Goal: Information Seeking & Learning: Learn about a topic

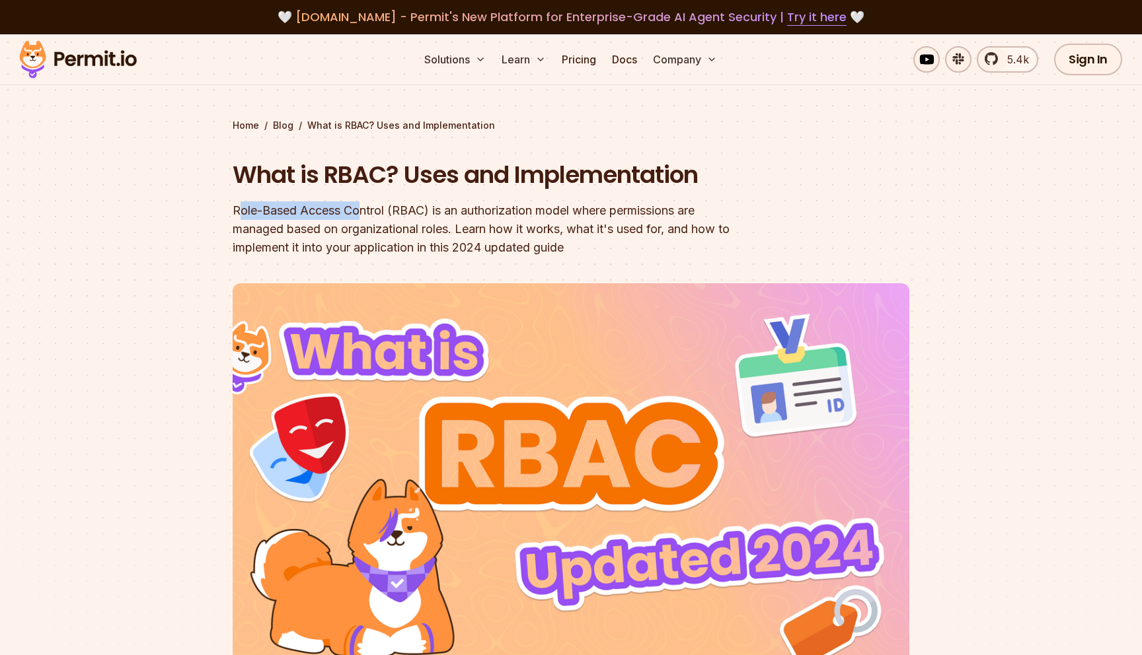
drag, startPoint x: 238, startPoint y: 214, endPoint x: 359, endPoint y: 215, distance: 121.6
click at [359, 215] on div "Role-Based Access Control (RBAC) is an authorization model where permissions ar…" at bounding box center [486, 229] width 507 height 55
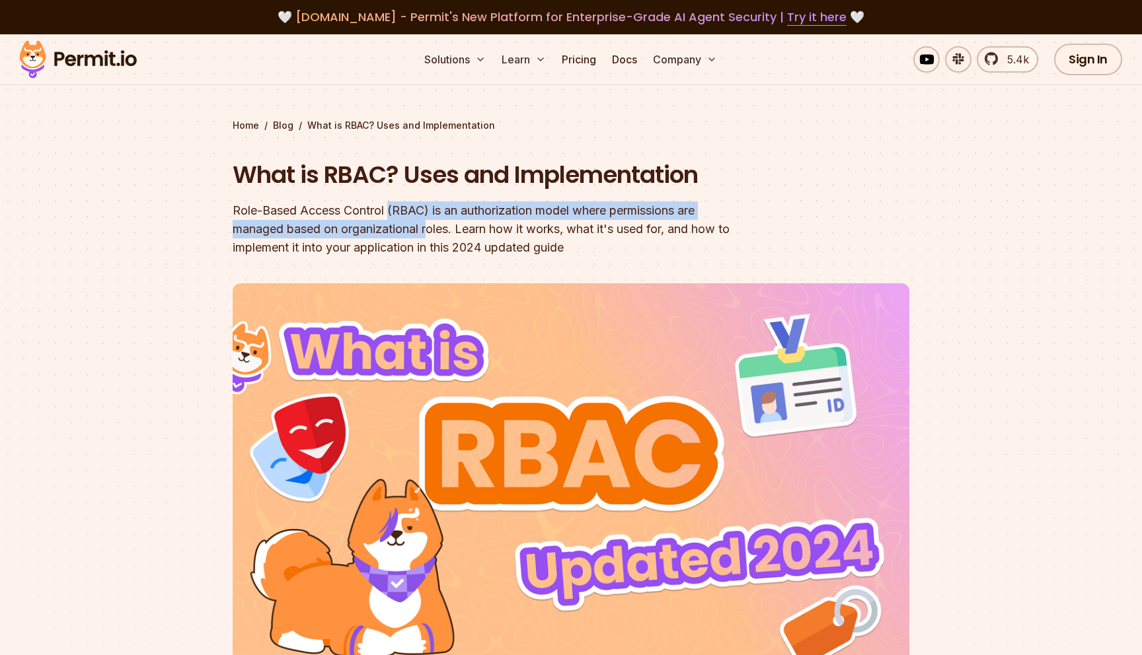
drag, startPoint x: 389, startPoint y: 215, endPoint x: 432, endPoint y: 230, distance: 45.6
click at [429, 231] on div "Role-Based Access Control (RBAC) is an authorization model where permissions ar…" at bounding box center [486, 229] width 507 height 55
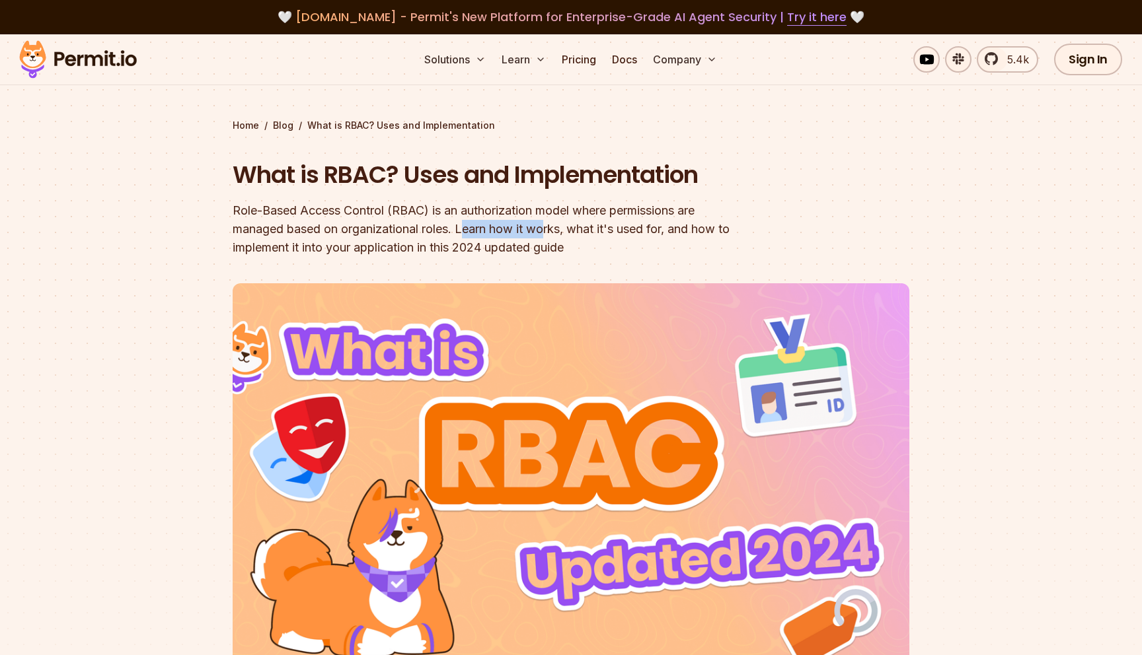
drag, startPoint x: 468, startPoint y: 230, endPoint x: 550, endPoint y: 230, distance: 82.6
click at [549, 230] on div "Role-Based Access Control (RBAC) is an authorization model where permissions ar…" at bounding box center [486, 229] width 507 height 55
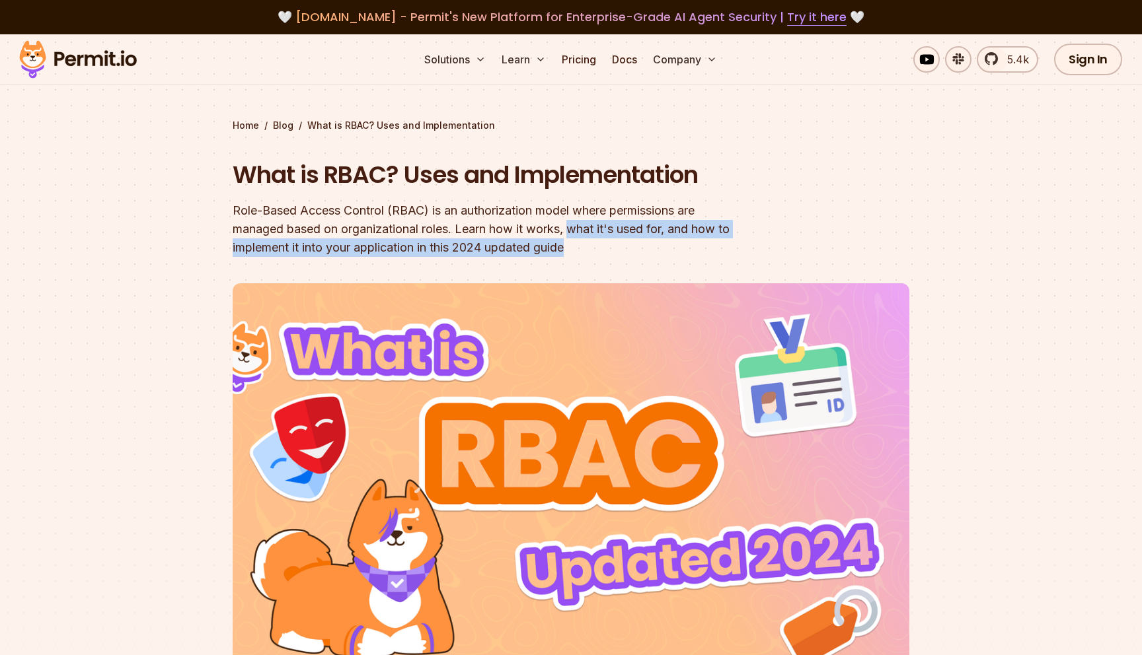
drag, startPoint x: 576, startPoint y: 232, endPoint x: 608, endPoint y: 248, distance: 35.8
click at [608, 248] on div "Role-Based Access Control (RBAC) is an authorization model where permissions ar…" at bounding box center [486, 229] width 507 height 55
click at [608, 249] on div "Role-Based Access Control (RBAC) is an authorization model where permissions ar…" at bounding box center [486, 229] width 507 height 55
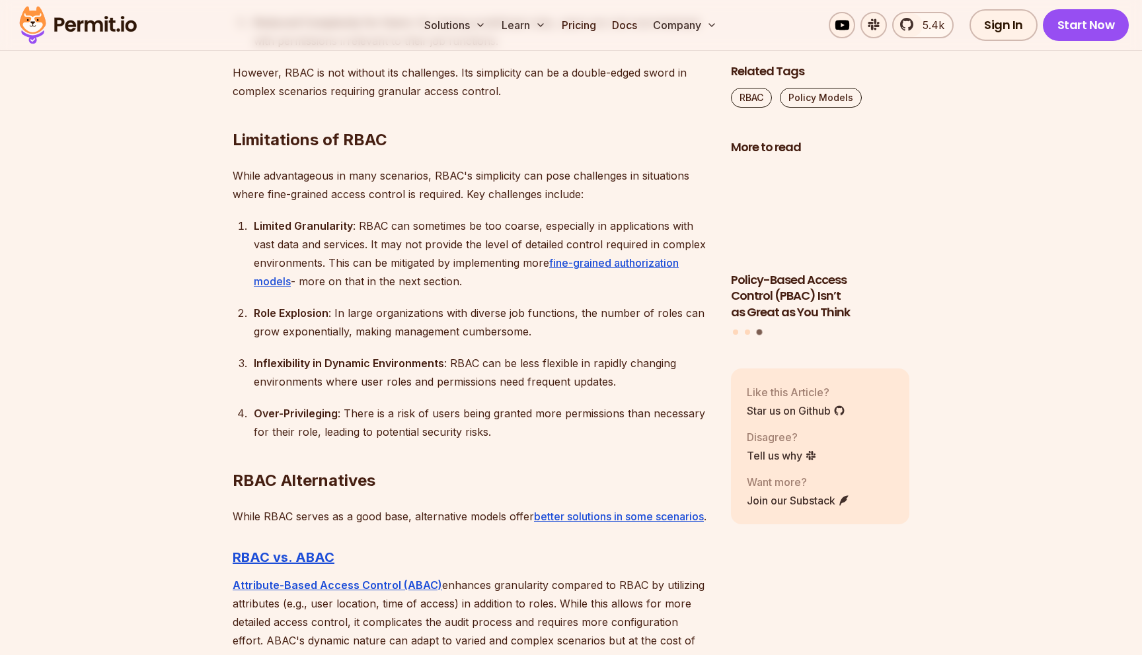
scroll to position [3109, 0]
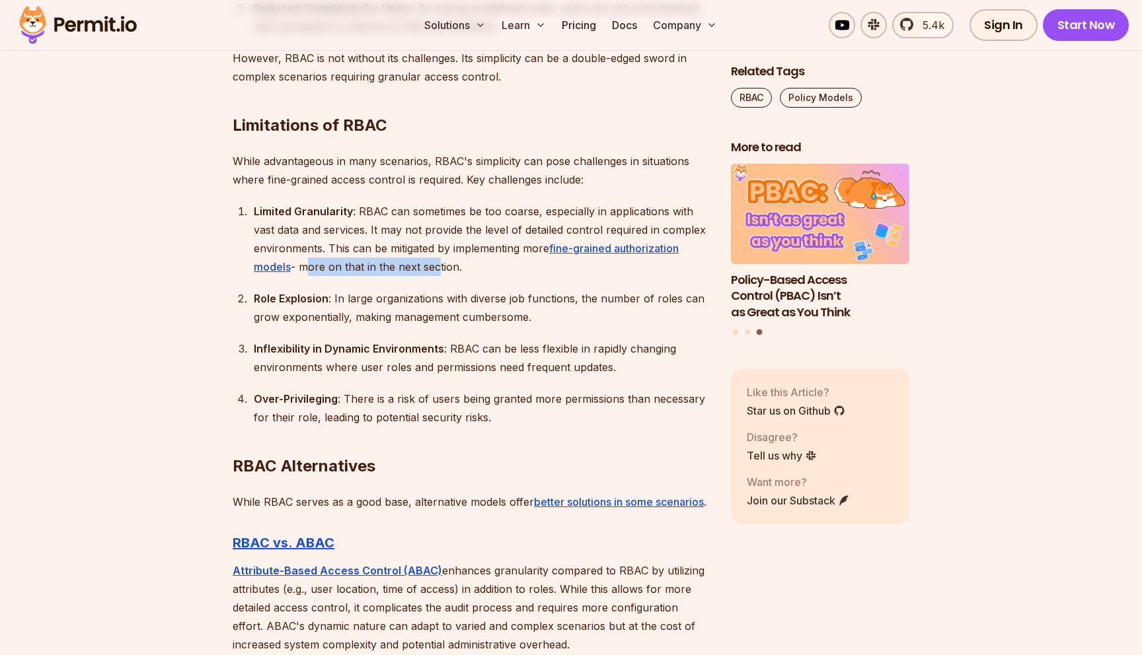
drag, startPoint x: 305, startPoint y: 268, endPoint x: 440, endPoint y: 270, distance: 134.8
click at [438, 270] on div "Limited Granularity : RBAC can sometimes be too coarse, especially in applicati…" at bounding box center [482, 239] width 456 height 74
click at [441, 270] on div "Limited Granularity : RBAC can sometimes be too coarse, especially in applicati…" at bounding box center [482, 239] width 456 height 74
drag, startPoint x: 344, startPoint y: 297, endPoint x: 487, endPoint y: 298, distance: 143.4
click at [487, 298] on div "Role Explosion : In large organizations with diverse job functions, the number …" at bounding box center [482, 307] width 456 height 37
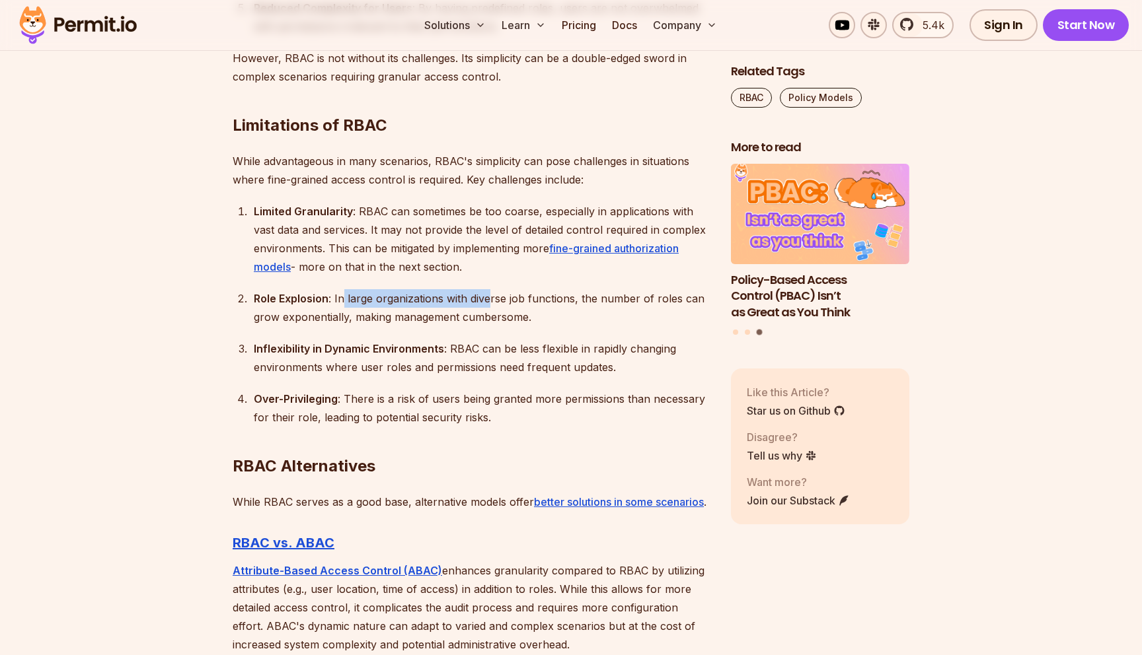
click at [487, 298] on div "Role Explosion : In large organizations with diverse job functions, the number …" at bounding box center [482, 307] width 456 height 37
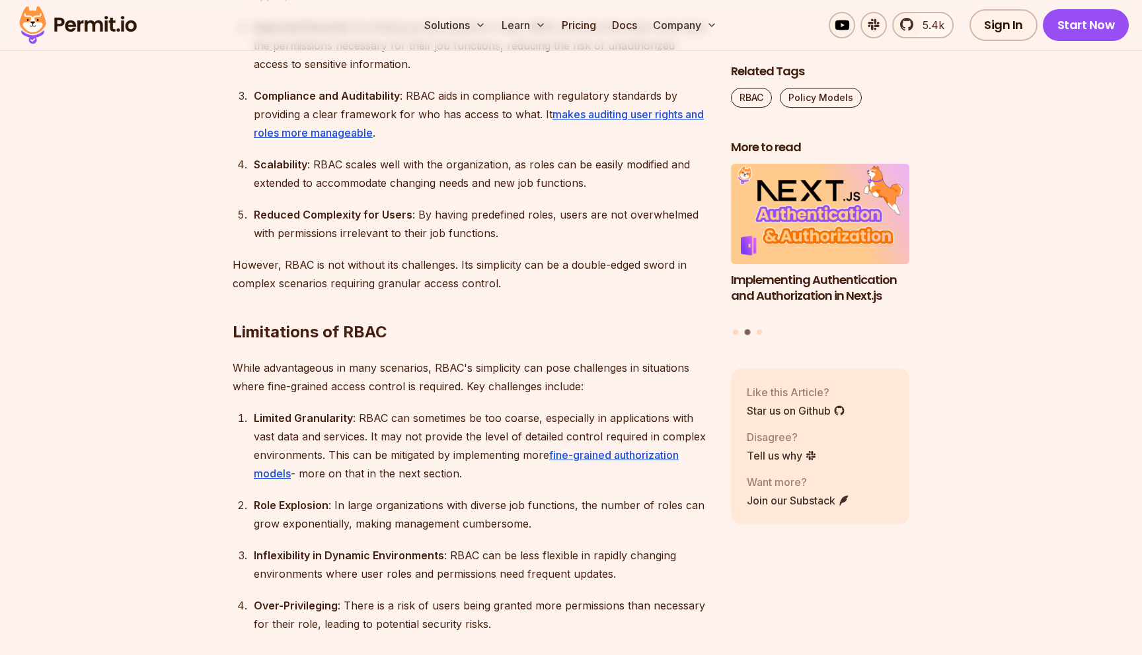
scroll to position [2913, 0]
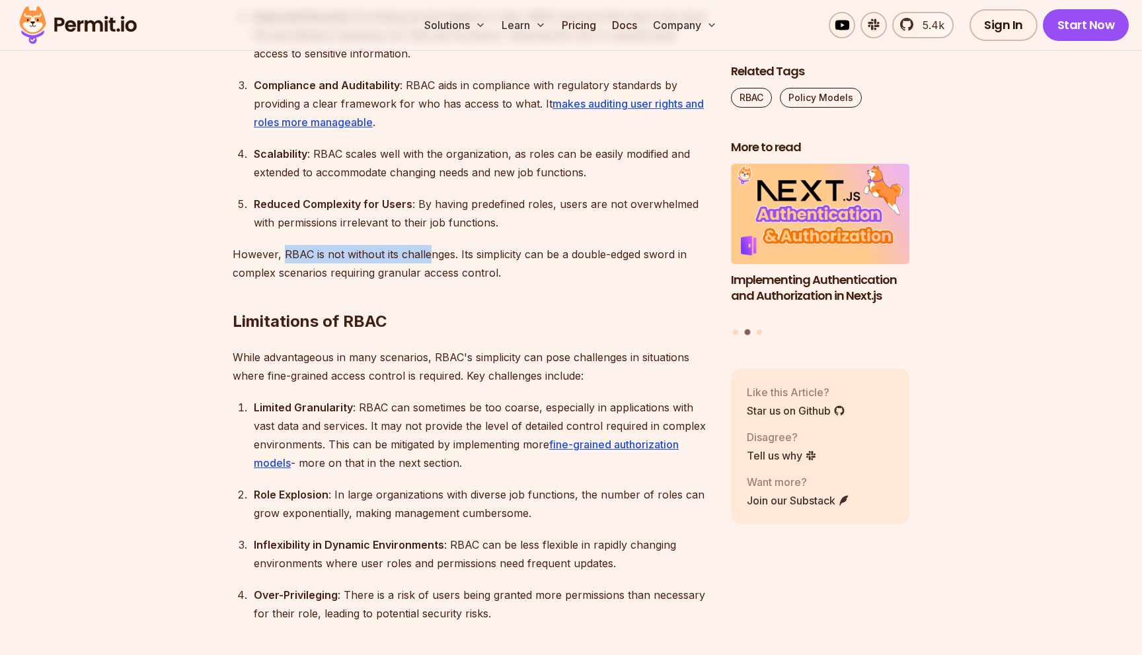
drag, startPoint x: 281, startPoint y: 254, endPoint x: 425, endPoint y: 253, distance: 143.4
click at [425, 253] on p "However, RBAC is not without its challenges. Its simplicity can be a double-edg…" at bounding box center [471, 263] width 477 height 37
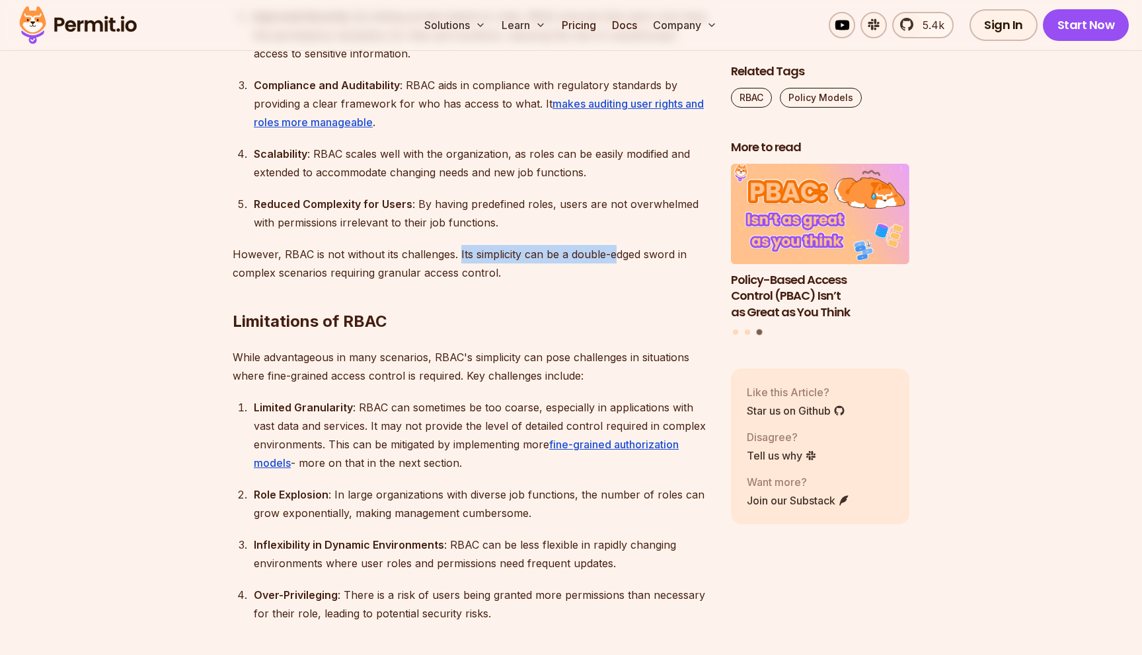
drag, startPoint x: 459, startPoint y: 256, endPoint x: 612, endPoint y: 263, distance: 154.1
click at [612, 263] on div "Introduction Role-Based Access Control (RBAC) is a cornerstone of application a…" at bounding box center [471, 185] width 477 height 4527
click at [612, 263] on h2 "Limitations of RBAC" at bounding box center [471, 295] width 477 height 74
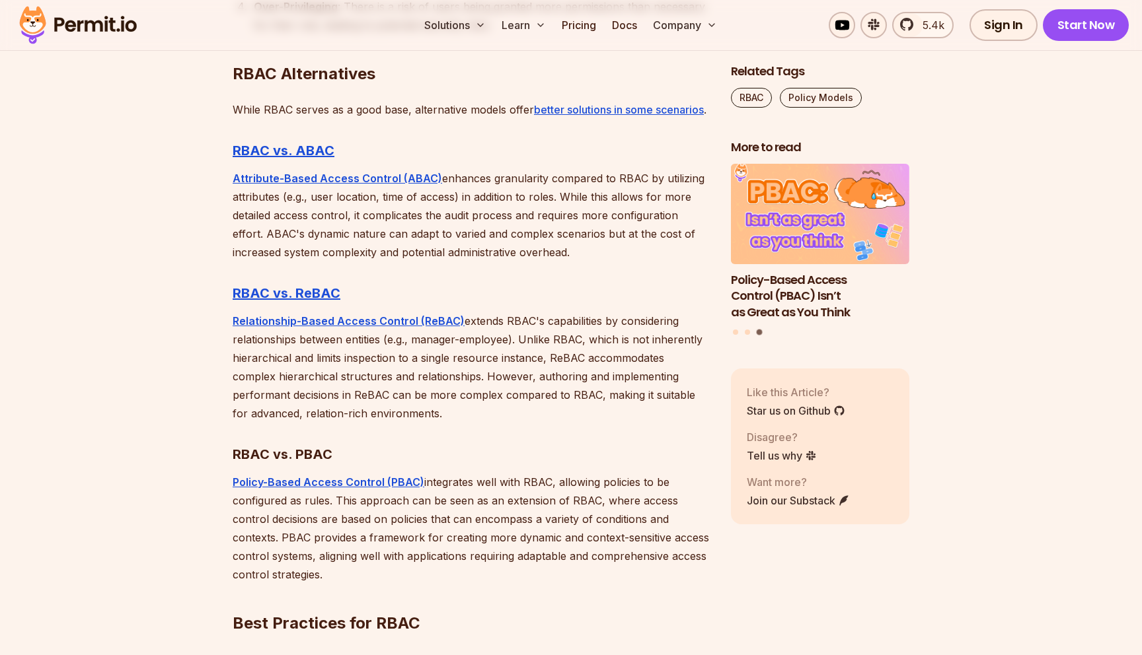
scroll to position [3492, 0]
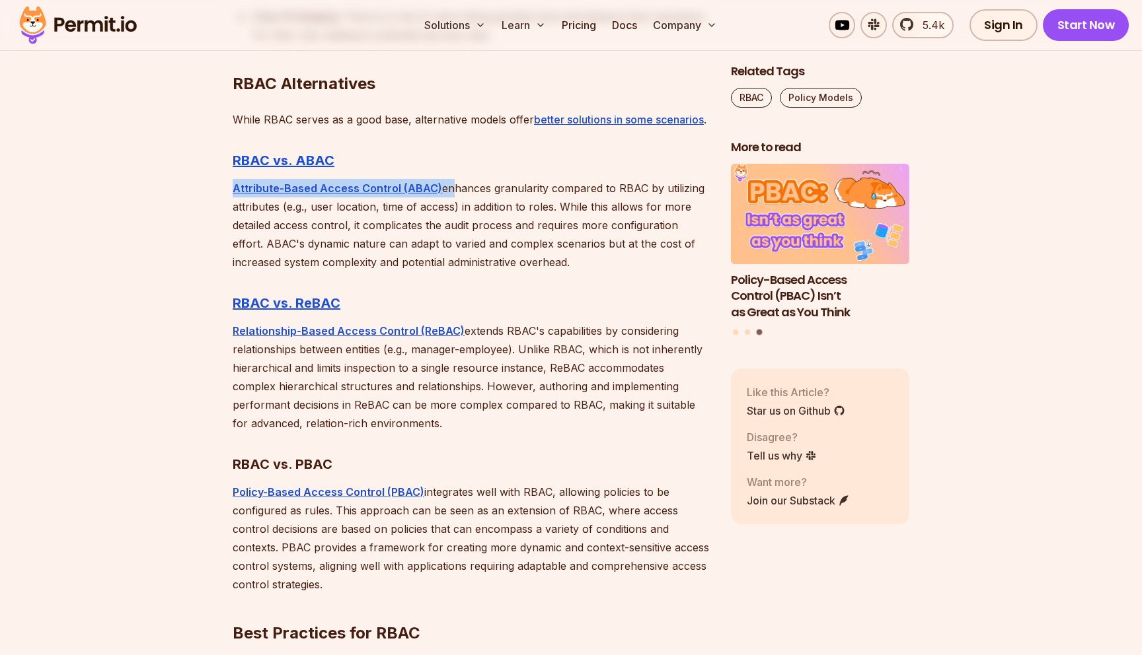
drag, startPoint x: 441, startPoint y: 203, endPoint x: 627, endPoint y: 195, distance: 185.8
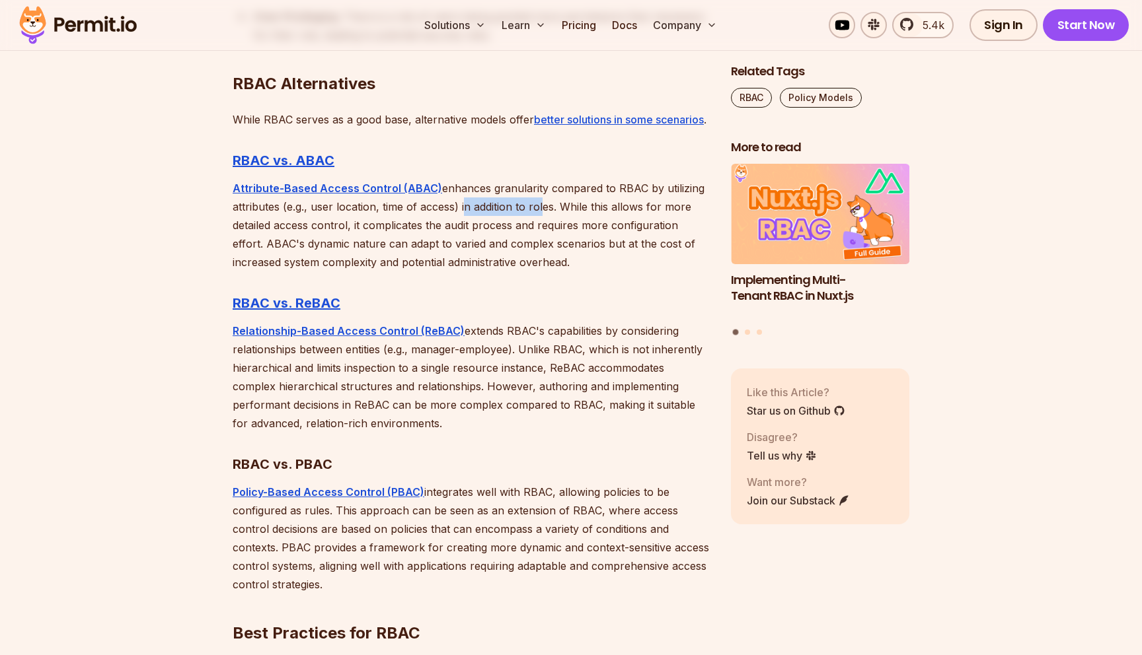
drag, startPoint x: 461, startPoint y: 228, endPoint x: 540, endPoint y: 225, distance: 78.7
click at [540, 225] on p "Attribute-Based Access Control (ABAC) enhances granularity compared to RBAC by …" at bounding box center [471, 225] width 477 height 92
drag, startPoint x: 569, startPoint y: 221, endPoint x: 605, endPoint y: 221, distance: 35.7
click at [605, 221] on p "Attribute-Based Access Control (ABAC) enhances granularity compared to RBAC by …" at bounding box center [471, 225] width 477 height 92
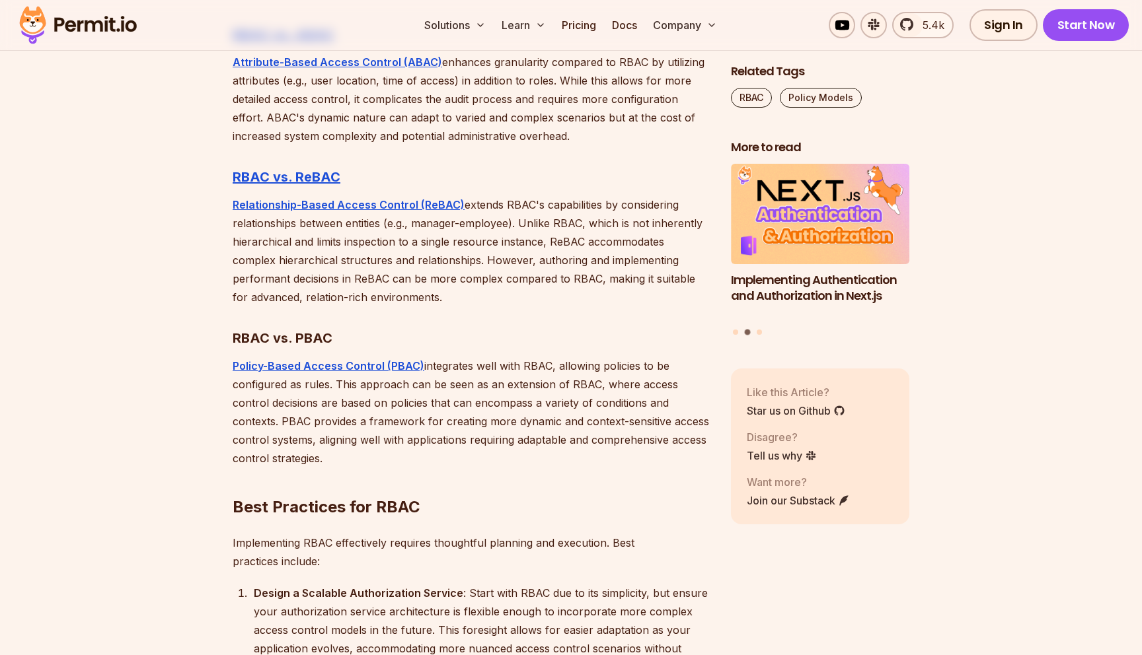
scroll to position [3617, 0]
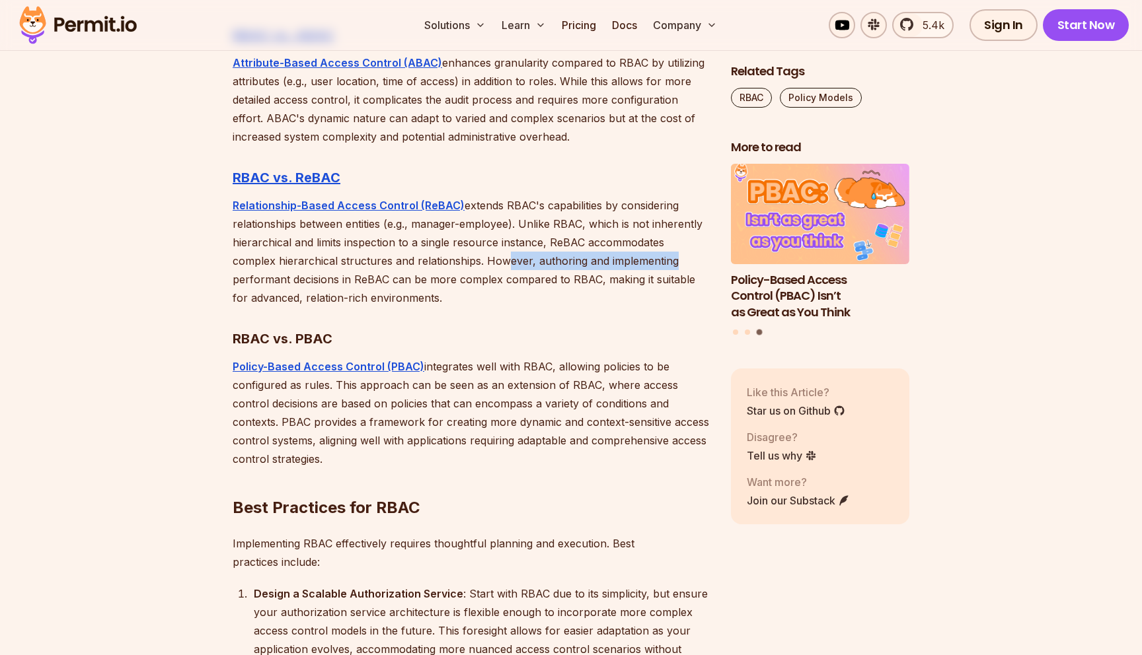
drag, startPoint x: 452, startPoint y: 279, endPoint x: 620, endPoint y: 274, distance: 167.9
click at [619, 274] on p "Relationship-Based Access Control (ReBAC) extends RBAC's capabilities by consid…" at bounding box center [471, 251] width 477 height 111
click at [620, 274] on p "Relationship-Based Access Control (ReBAC) extends RBAC's capabilities by consid…" at bounding box center [471, 251] width 477 height 111
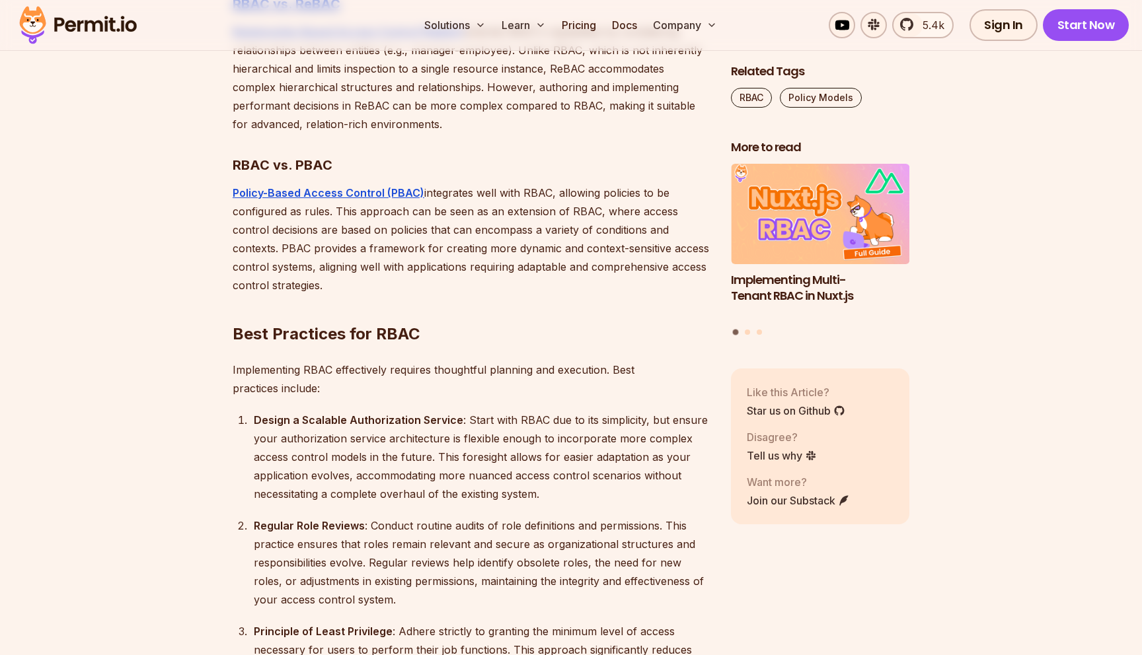
scroll to position [3796, 0]
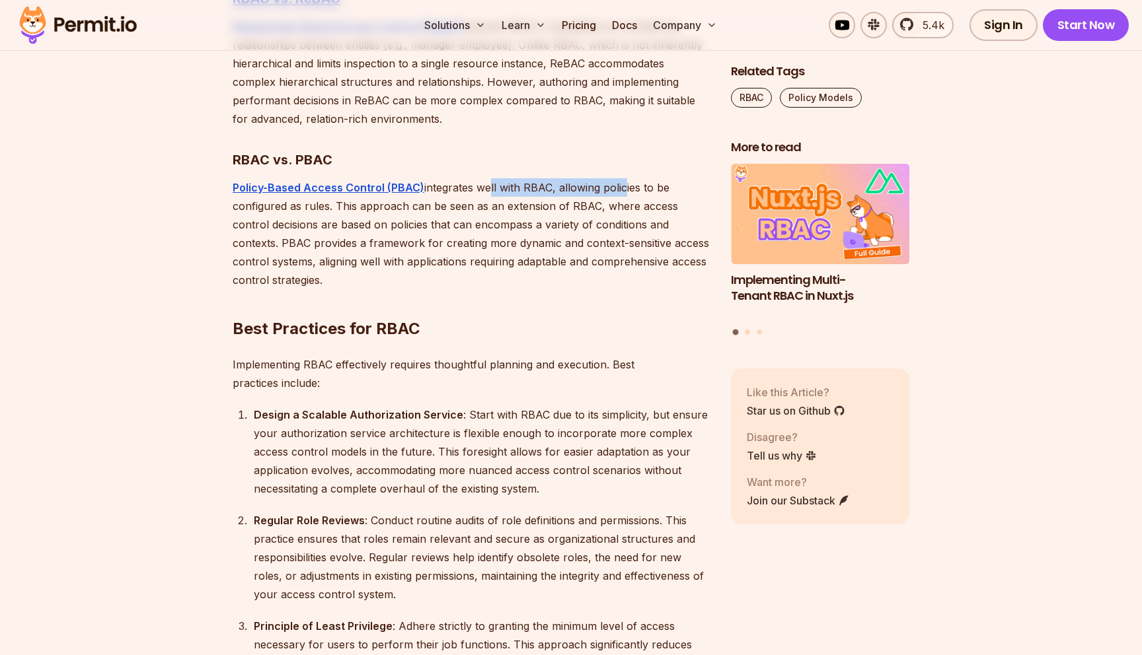
drag, startPoint x: 484, startPoint y: 207, endPoint x: 620, endPoint y: 202, distance: 136.9
click at [620, 202] on p "Policy-Based Access Control (PBAC) integrates well with RBAC, allowing policies…" at bounding box center [471, 233] width 477 height 111
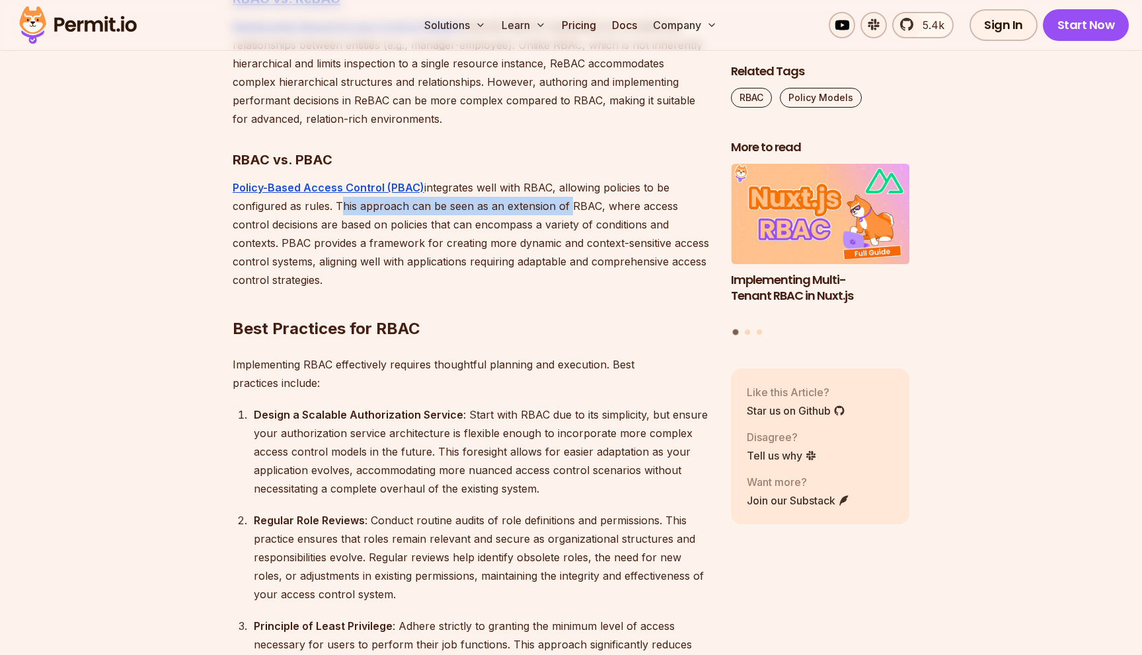
drag, startPoint x: 336, startPoint y: 223, endPoint x: 563, endPoint y: 226, distance: 227.3
click at [563, 226] on p "Policy-Based Access Control (PBAC) integrates well with RBAC, allowing policies…" at bounding box center [471, 233] width 477 height 111
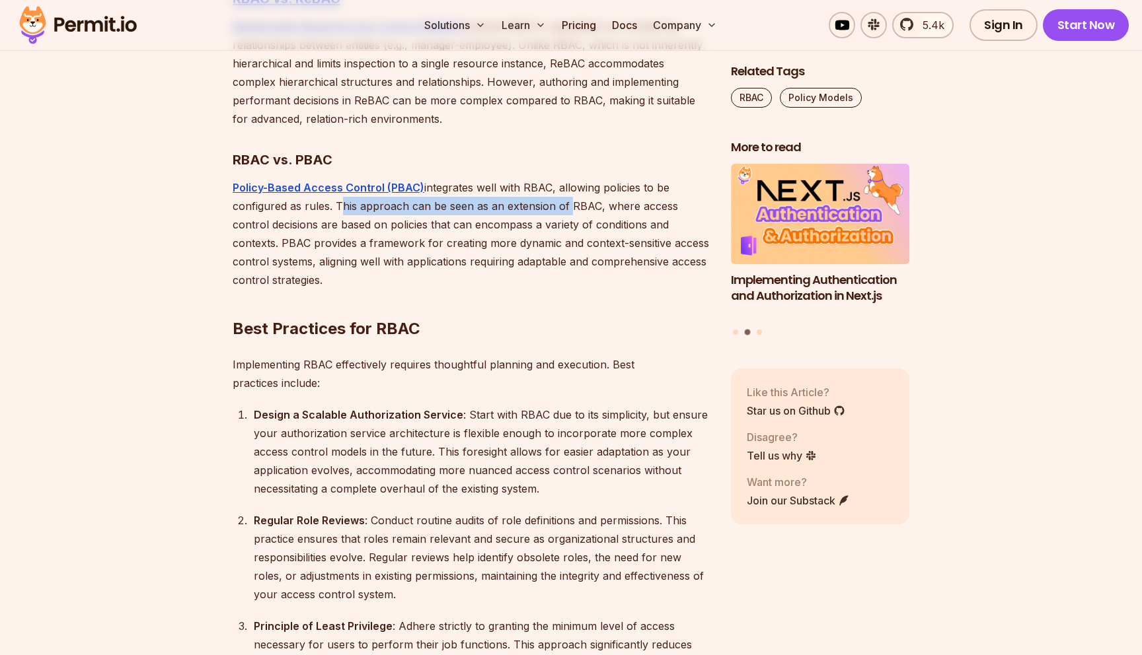
click at [563, 226] on p "Policy-Based Access Control (PBAC) integrates well with RBAC, allowing policies…" at bounding box center [471, 233] width 477 height 111
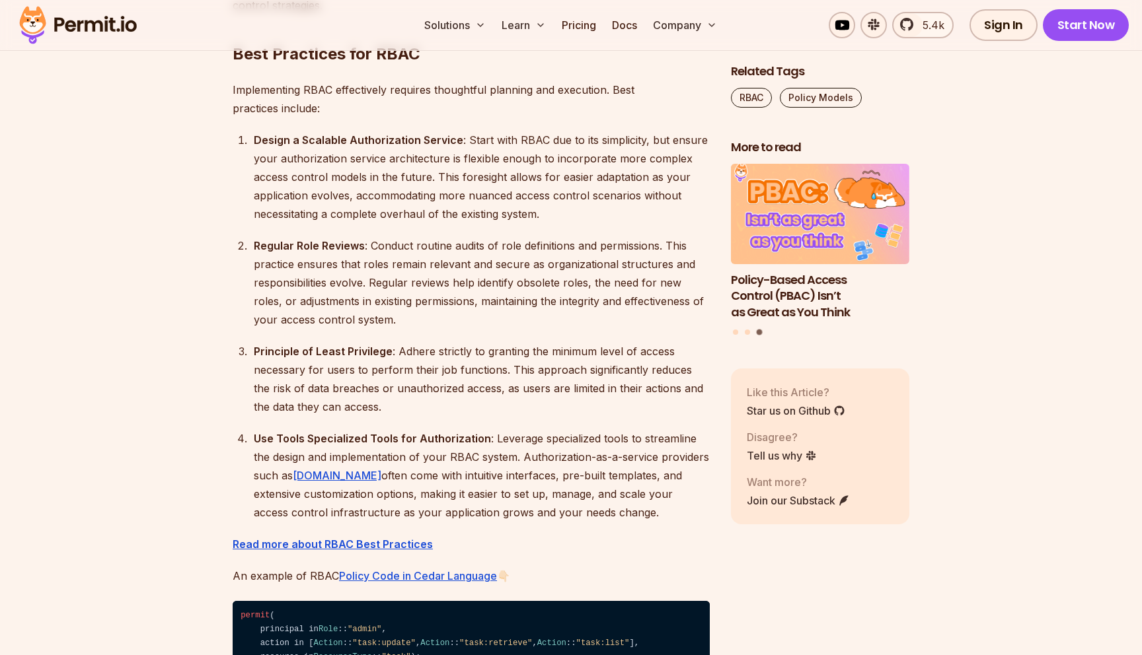
scroll to position [4068, 0]
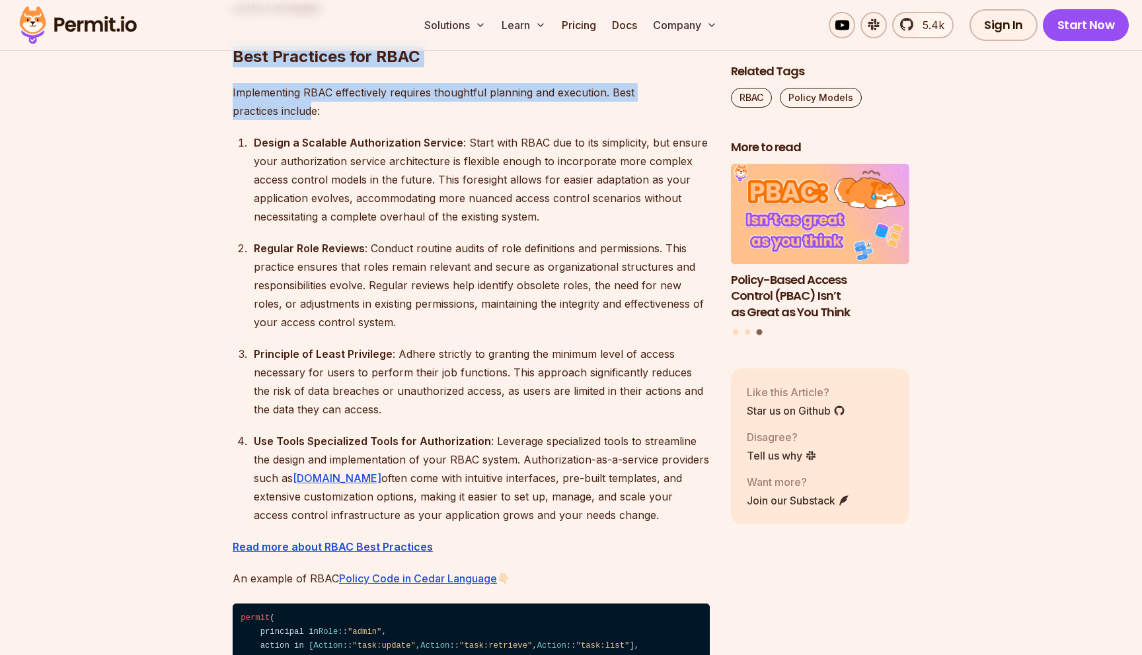
drag, startPoint x: 235, startPoint y: 75, endPoint x: 309, endPoint y: 131, distance: 93.4
drag, startPoint x: 335, startPoint y: 137, endPoint x: 237, endPoint y: 78, distance: 114.1
click at [237, 66] on strong "Best Practices for RBAC" at bounding box center [327, 56] width 188 height 19
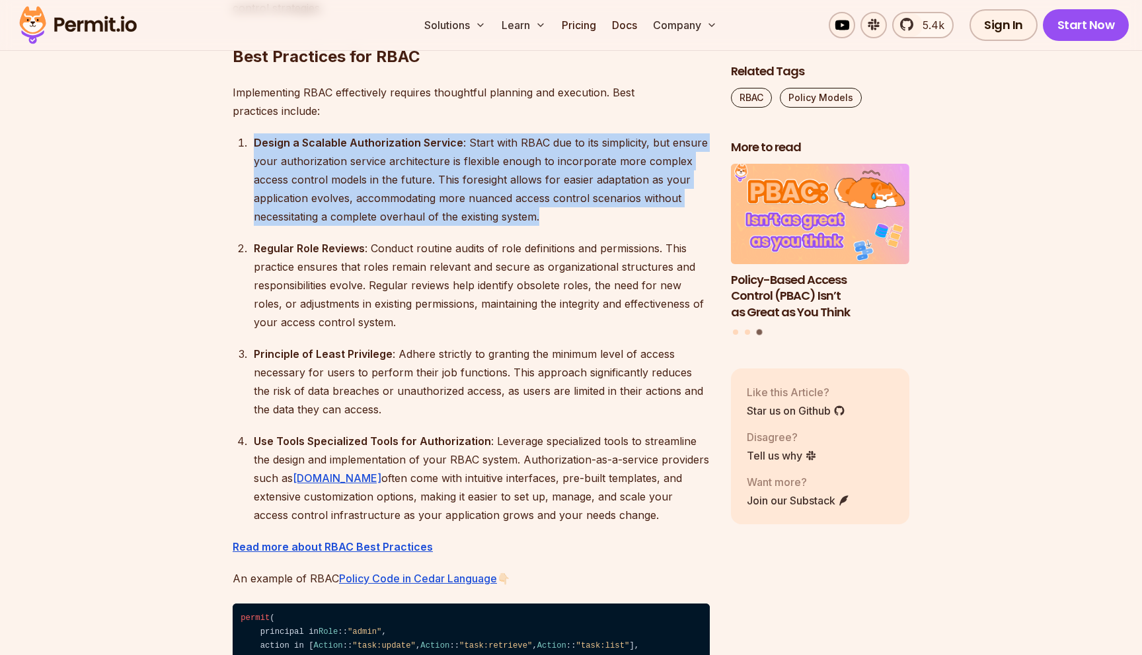
drag, startPoint x: 252, startPoint y: 157, endPoint x: 548, endPoint y: 239, distance: 307.1
click at [548, 226] on li "Design a Scalable Authorization Service : Start with RBAC due to its simplicity…" at bounding box center [480, 179] width 460 height 92
click at [548, 226] on div "Design a Scalable Authorization Service : Start with RBAC due to its simplicity…" at bounding box center [482, 179] width 456 height 92
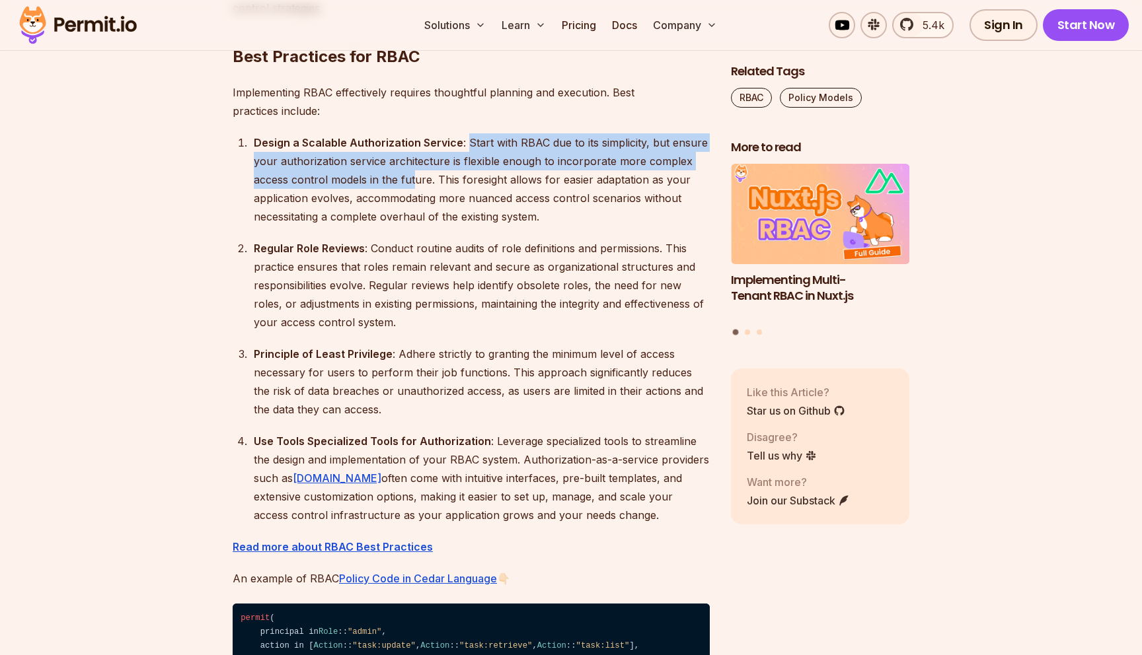
drag, startPoint x: 466, startPoint y: 158, endPoint x: 414, endPoint y: 194, distance: 63.2
click at [414, 194] on div "Design a Scalable Authorization Service : Start with RBAC due to its simplicity…" at bounding box center [482, 179] width 456 height 92
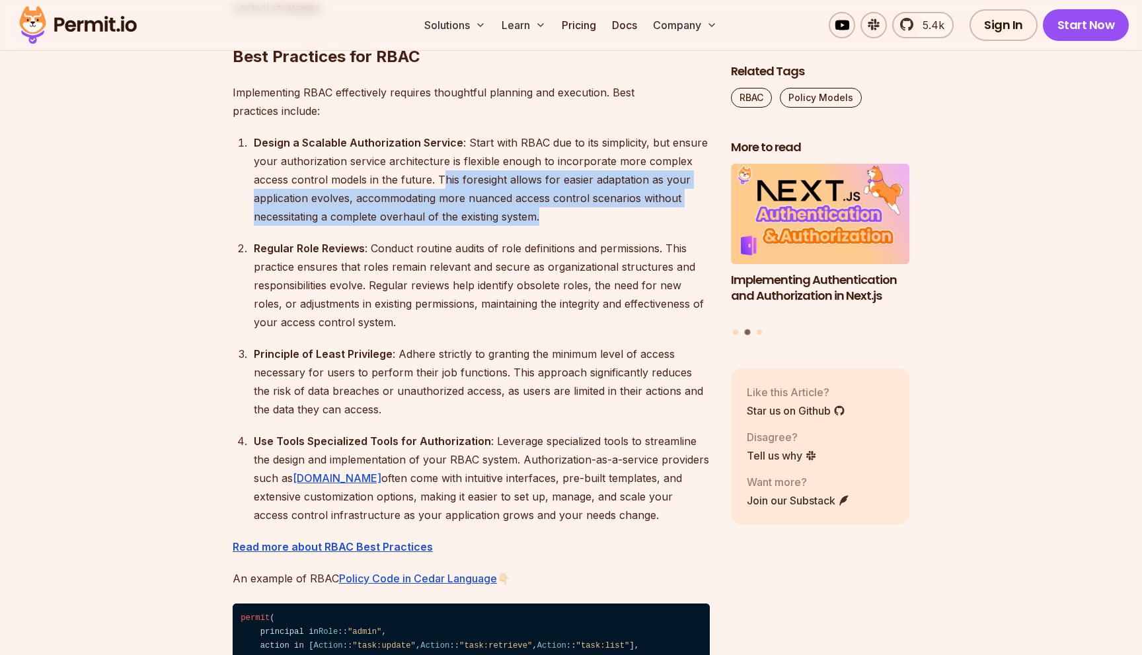
drag, startPoint x: 441, startPoint y: 194, endPoint x: 584, endPoint y: 236, distance: 149.3
click at [584, 226] on div "Design a Scalable Authorization Service : Start with RBAC due to its simplicity…" at bounding box center [482, 179] width 456 height 92
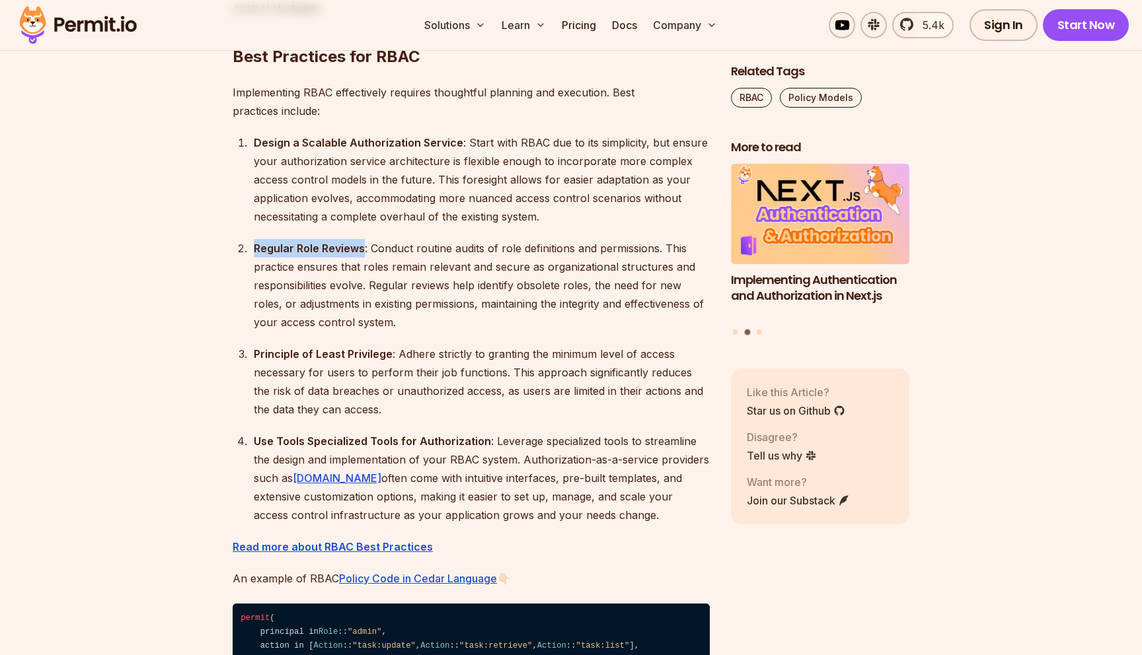
drag, startPoint x: 252, startPoint y: 262, endPoint x: 362, endPoint y: 268, distance: 109.8
click at [362, 268] on li "Regular Role Reviews : Conduct routine audits of role definitions and permissio…" at bounding box center [480, 285] width 460 height 92
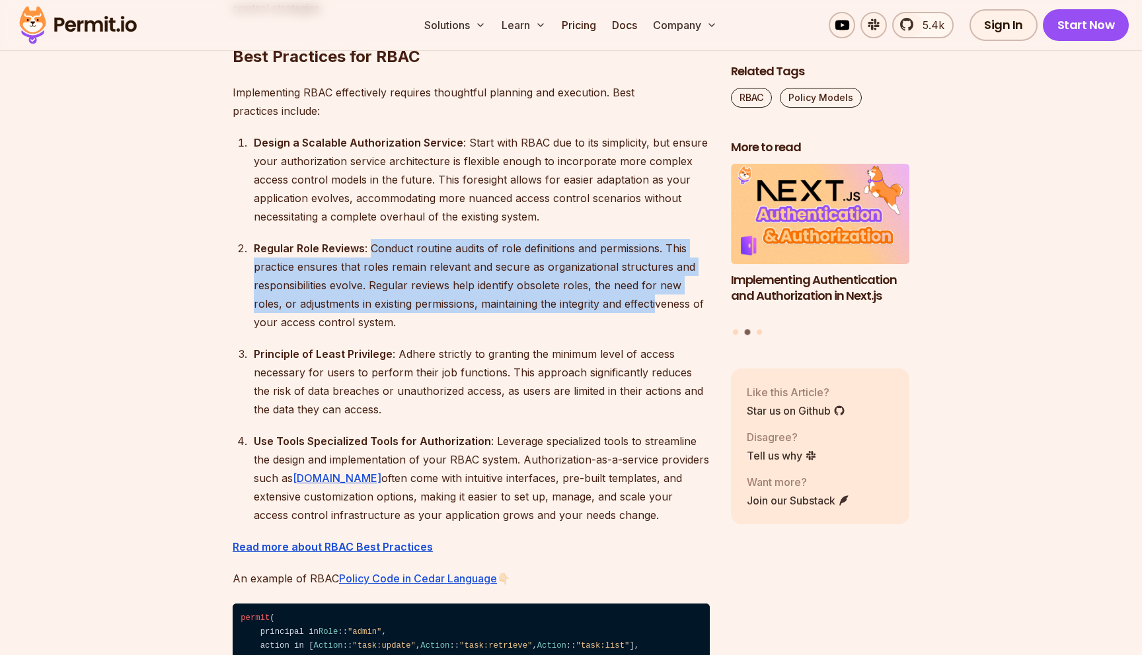
drag, startPoint x: 371, startPoint y: 268, endPoint x: 626, endPoint y: 315, distance: 258.6
click at [626, 314] on div "Regular Role Reviews : Conduct routine audits of role definitions and permissio…" at bounding box center [482, 285] width 456 height 92
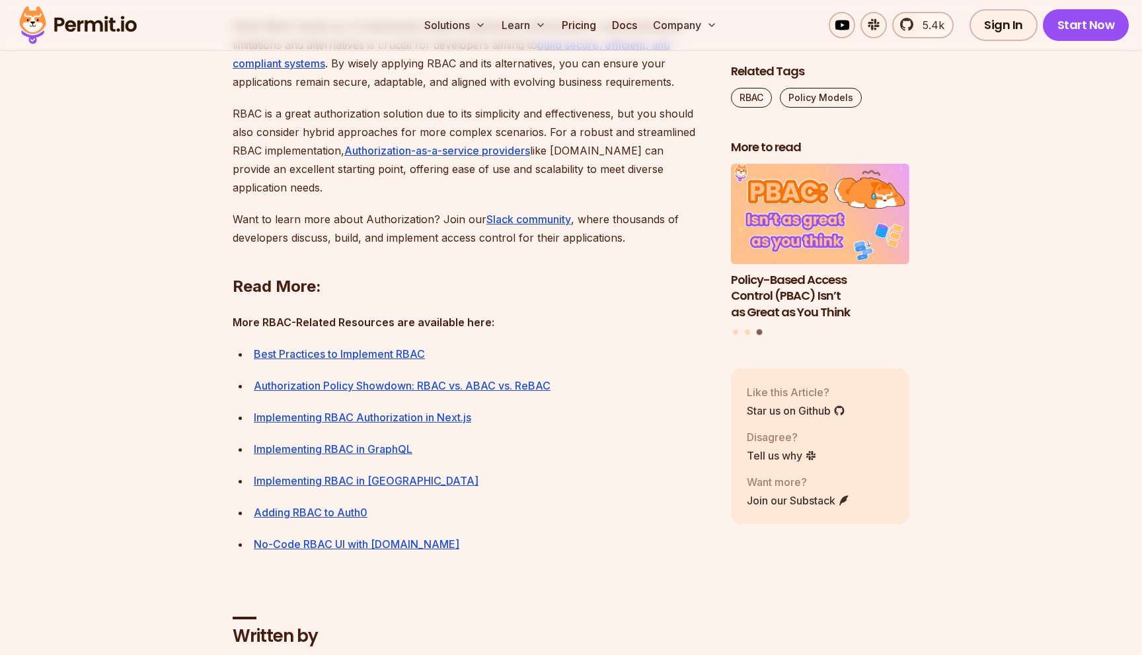
scroll to position [4800, 0]
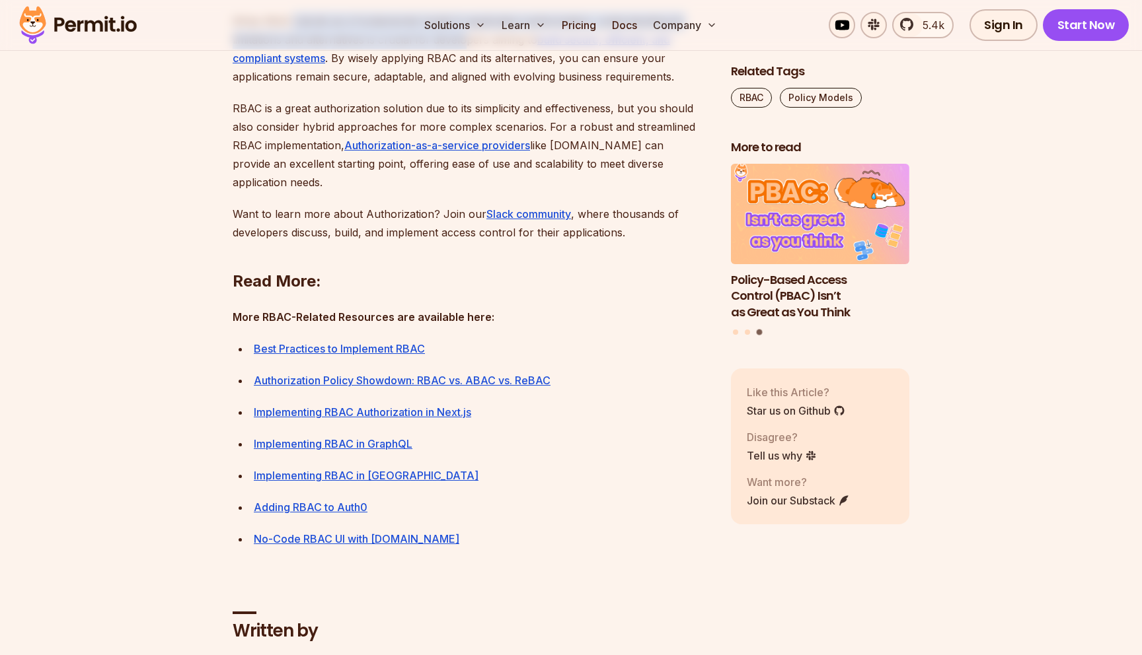
drag, startPoint x: 292, startPoint y: 110, endPoint x: 466, endPoint y: 119, distance: 174.0
click at [466, 86] on p "While RBAC stands as a fundamental model in application authorization, understa…" at bounding box center [471, 49] width 477 height 74
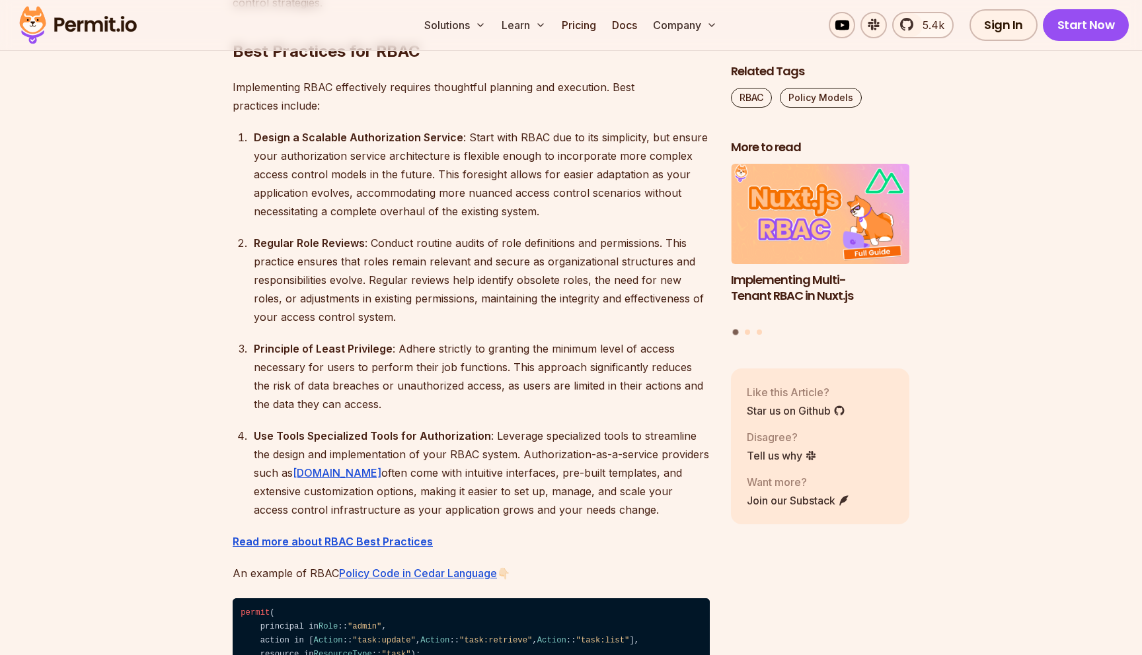
scroll to position [4074, 0]
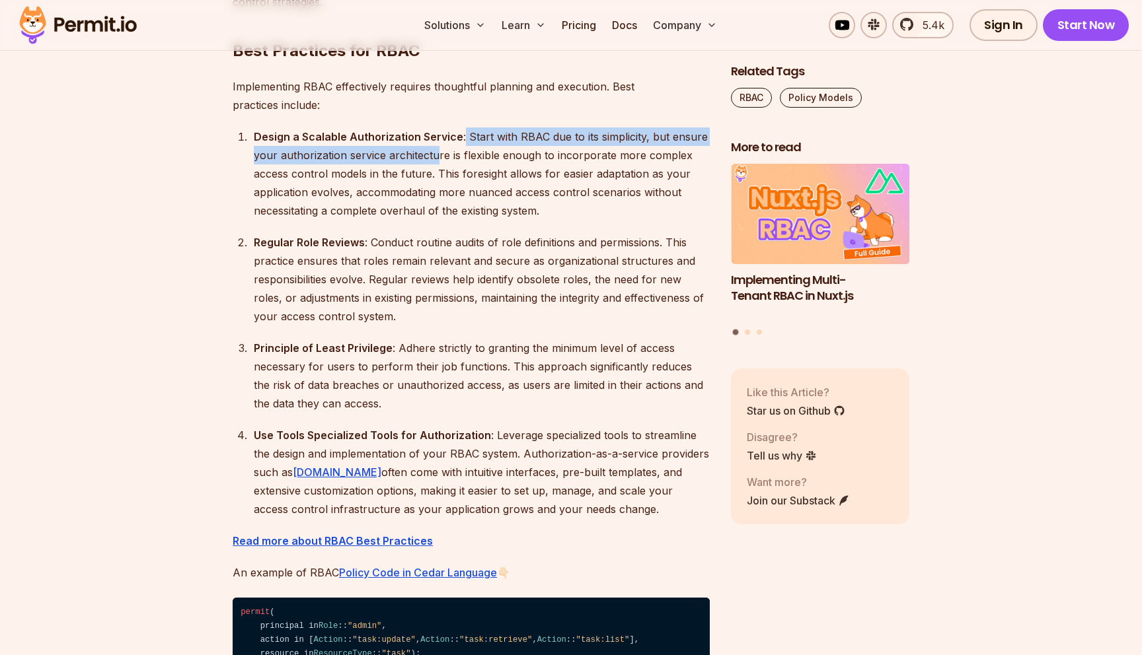
drag, startPoint x: 461, startPoint y: 154, endPoint x: 439, endPoint y: 170, distance: 27.4
click at [438, 170] on div "Design a Scalable Authorization Service : Start with RBAC due to its simplicity…" at bounding box center [482, 174] width 456 height 92
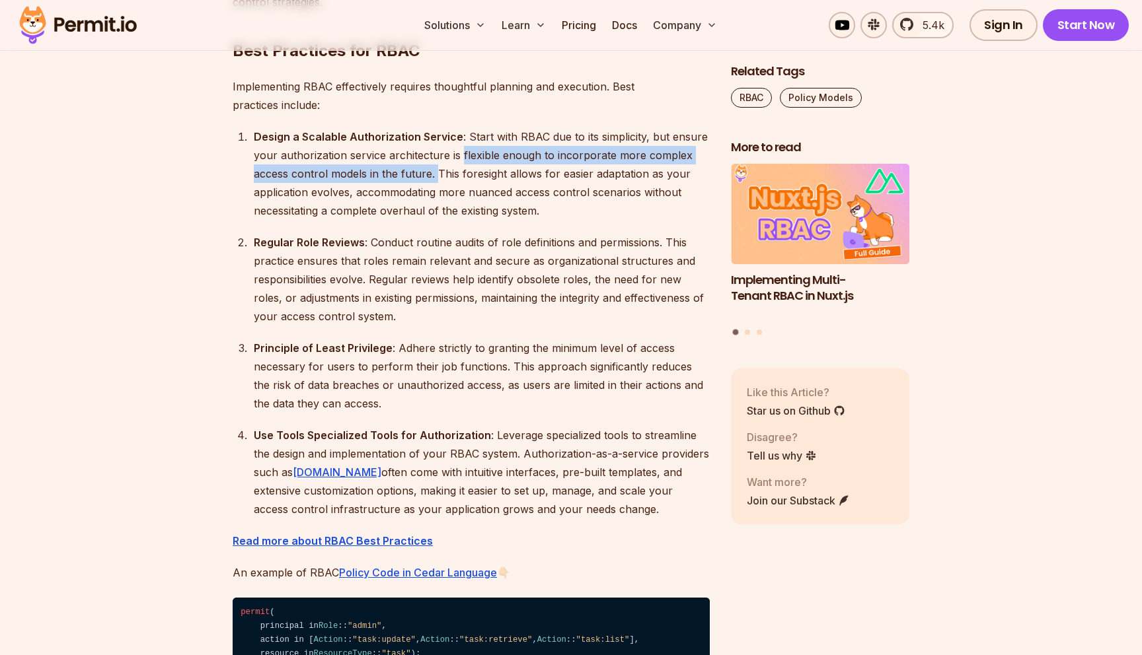
drag, startPoint x: 460, startPoint y: 170, endPoint x: 440, endPoint y: 192, distance: 29.5
click at [439, 192] on div "Design a Scalable Authorization Service : Start with RBAC due to its simplicity…" at bounding box center [482, 174] width 456 height 92
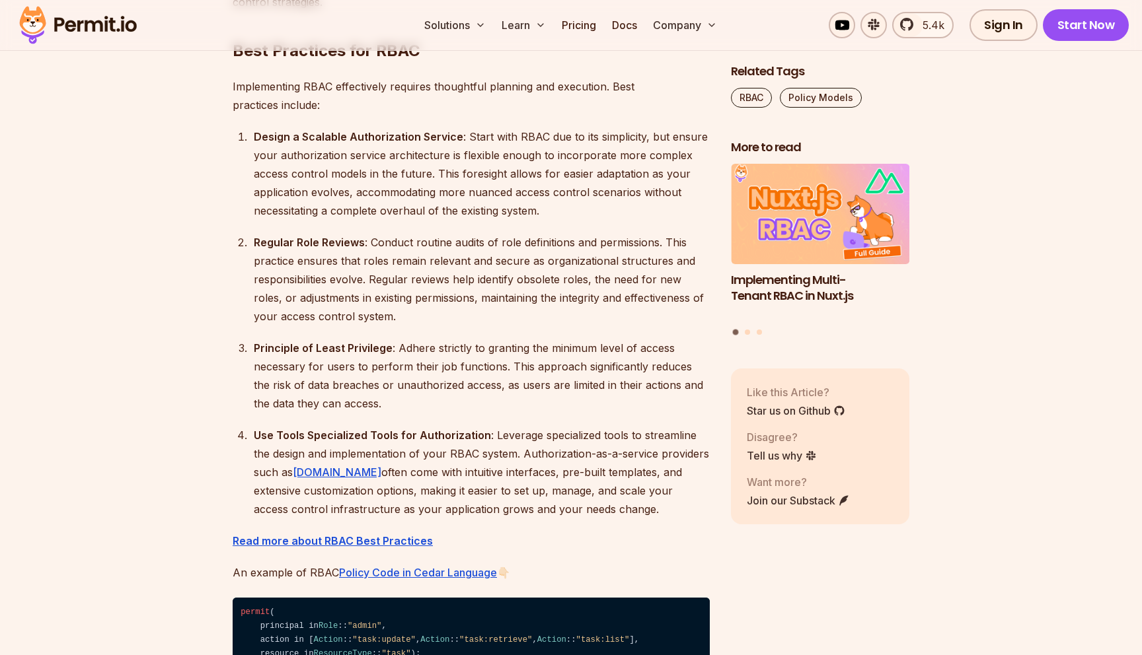
click at [457, 195] on div "Design a Scalable Authorization Service : Start with RBAC due to its simplicity…" at bounding box center [482, 174] width 456 height 92
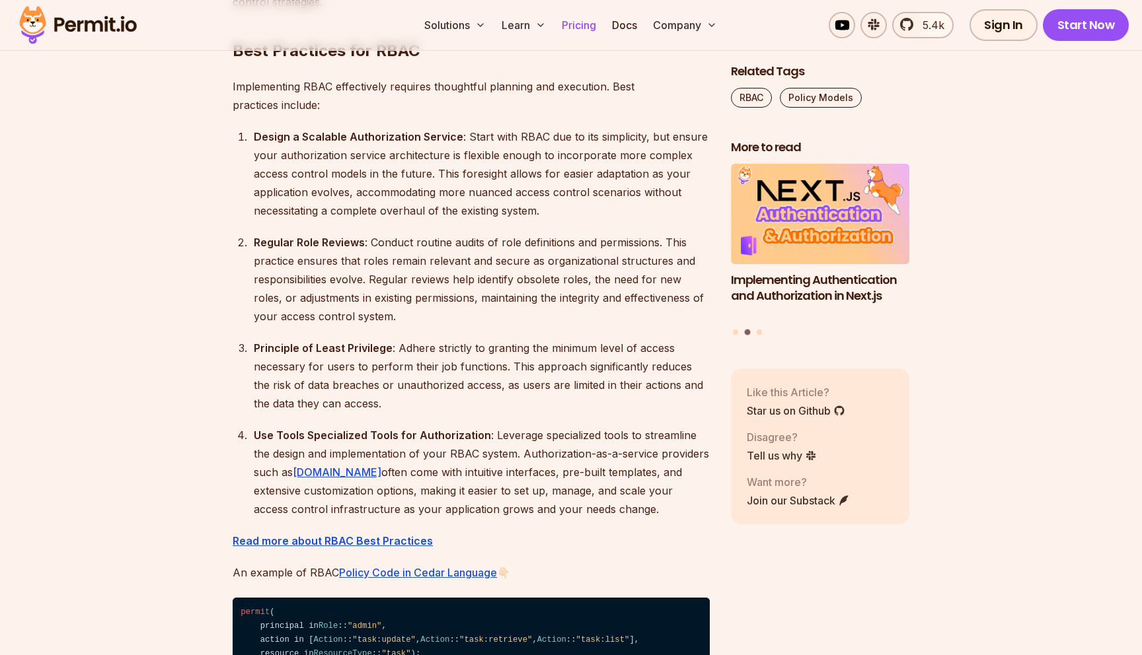
click at [581, 26] on link "Pricing" at bounding box center [578, 25] width 45 height 26
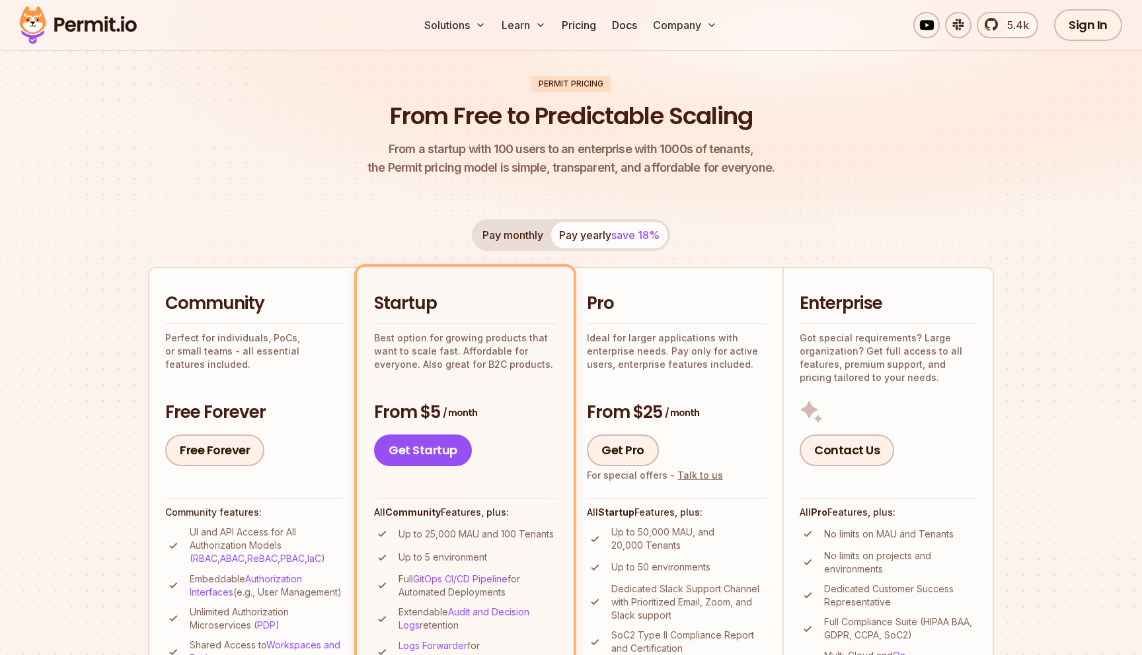
scroll to position [178, 0]
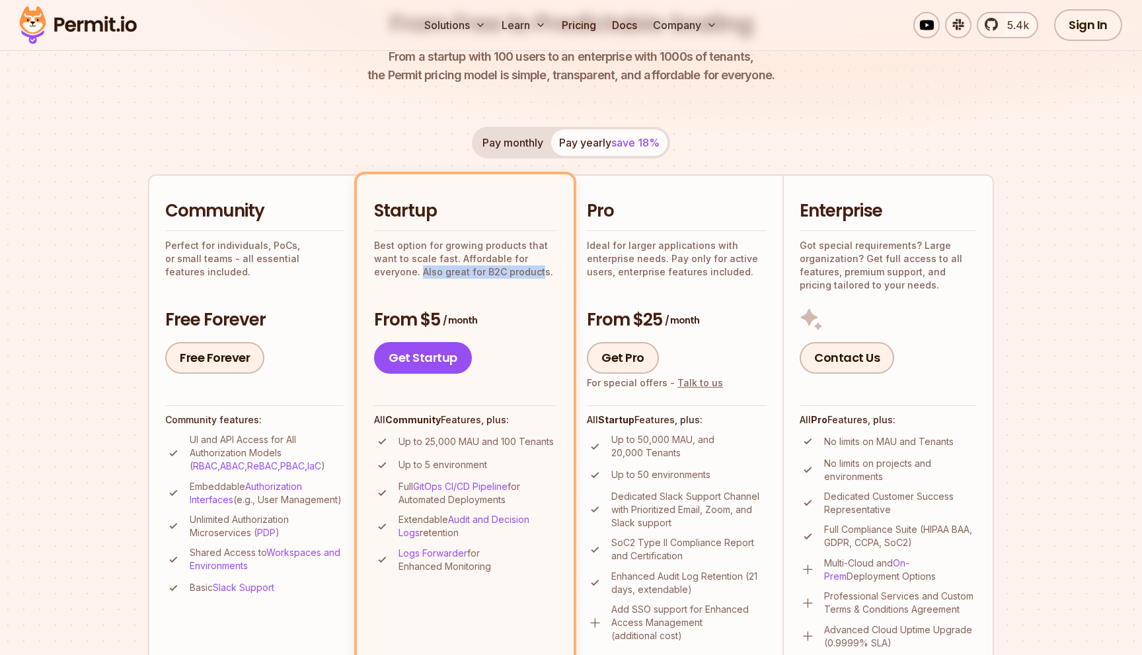
drag, startPoint x: 422, startPoint y: 272, endPoint x: 540, endPoint y: 273, distance: 118.3
click at [540, 273] on p "Best option for growing products that want to scale fast. Affordable for everyo…" at bounding box center [465, 259] width 182 height 40
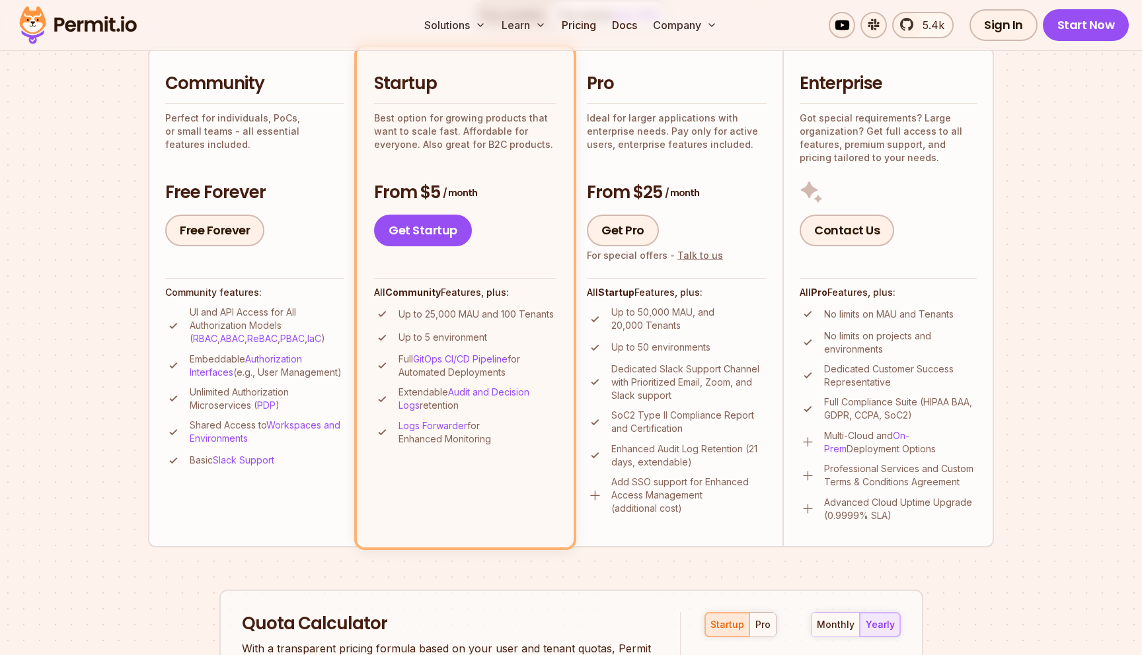
scroll to position [306, 0]
drag, startPoint x: 398, startPoint y: 314, endPoint x: 553, endPoint y: 312, distance: 154.6
click at [553, 312] on p "Up to 25,000 MAU and 100 Tenants" at bounding box center [475, 313] width 155 height 13
drag, startPoint x: 400, startPoint y: 336, endPoint x: 490, endPoint y: 338, distance: 89.9
click at [490, 338] on li "Up to 5 environment" at bounding box center [465, 337] width 182 height 17
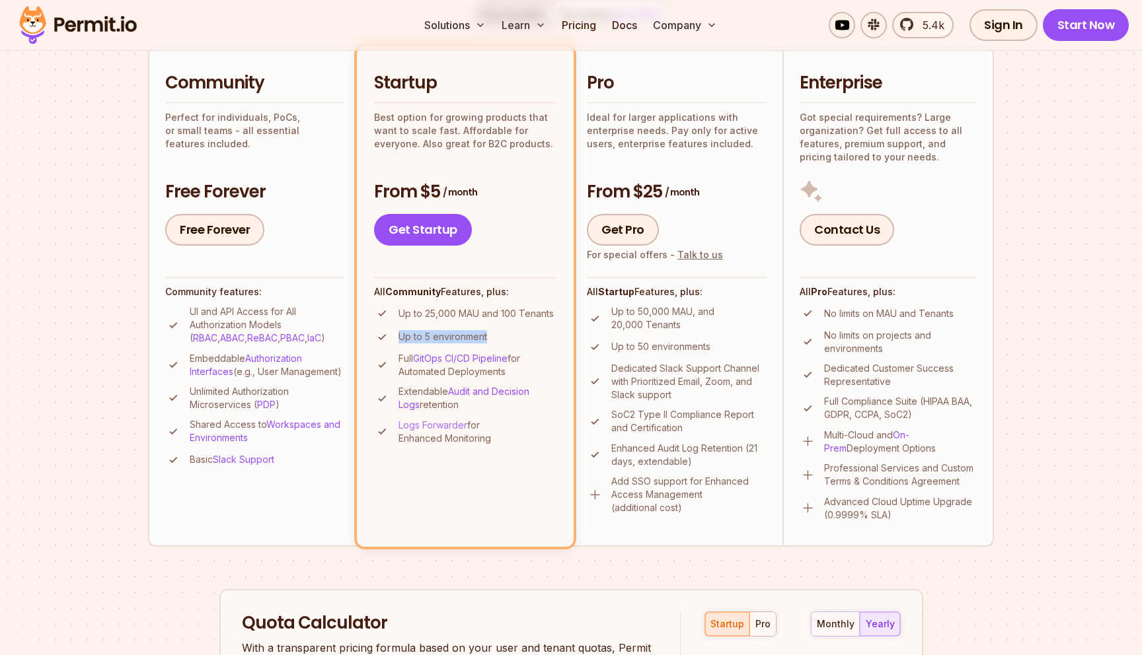
click at [451, 426] on link "Logs Forwarder" at bounding box center [432, 425] width 69 height 11
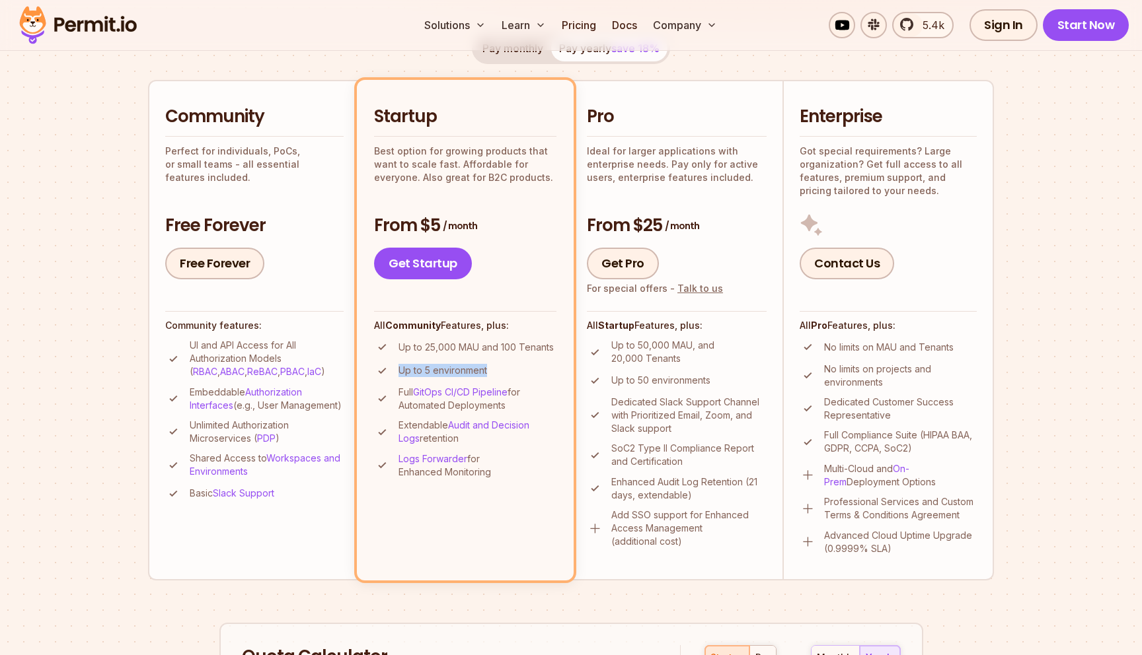
scroll to position [270, 0]
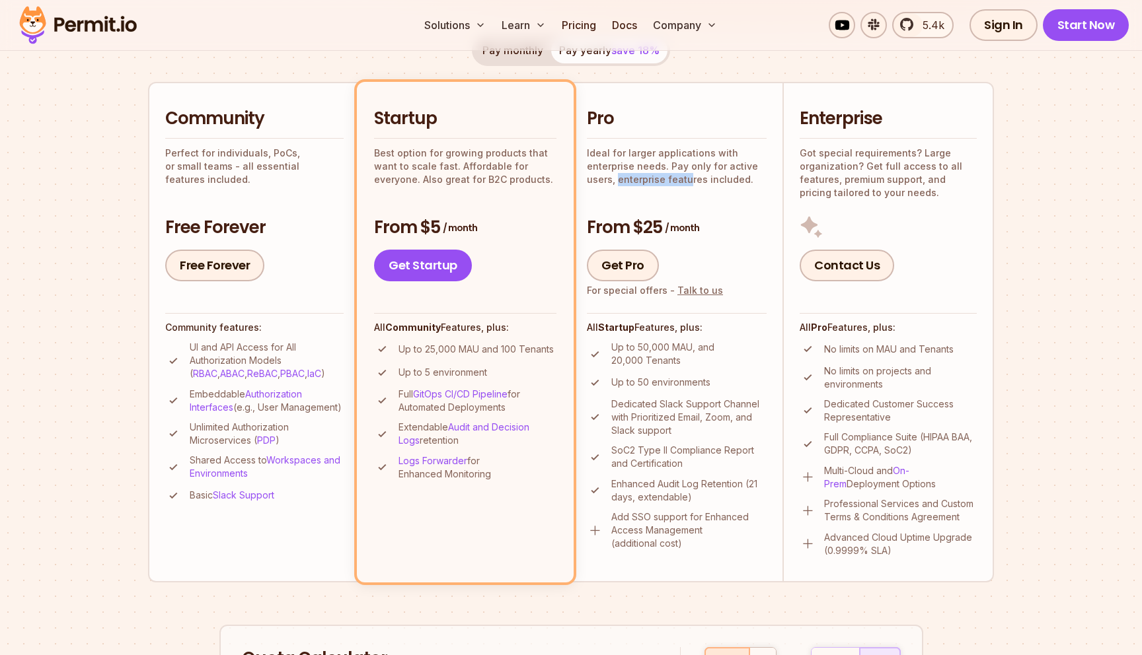
drag, startPoint x: 616, startPoint y: 176, endPoint x: 688, endPoint y: 178, distance: 72.0
click at [688, 178] on p "Ideal for larger applications with enterprise needs. Pay only for active users,…" at bounding box center [677, 167] width 180 height 40
drag, startPoint x: 612, startPoint y: 385, endPoint x: 672, endPoint y: 383, distance: 60.1
click at [672, 383] on p "Up to 50 environments" at bounding box center [660, 382] width 99 height 13
click at [698, 383] on p "Up to 50 environments" at bounding box center [660, 382] width 99 height 13
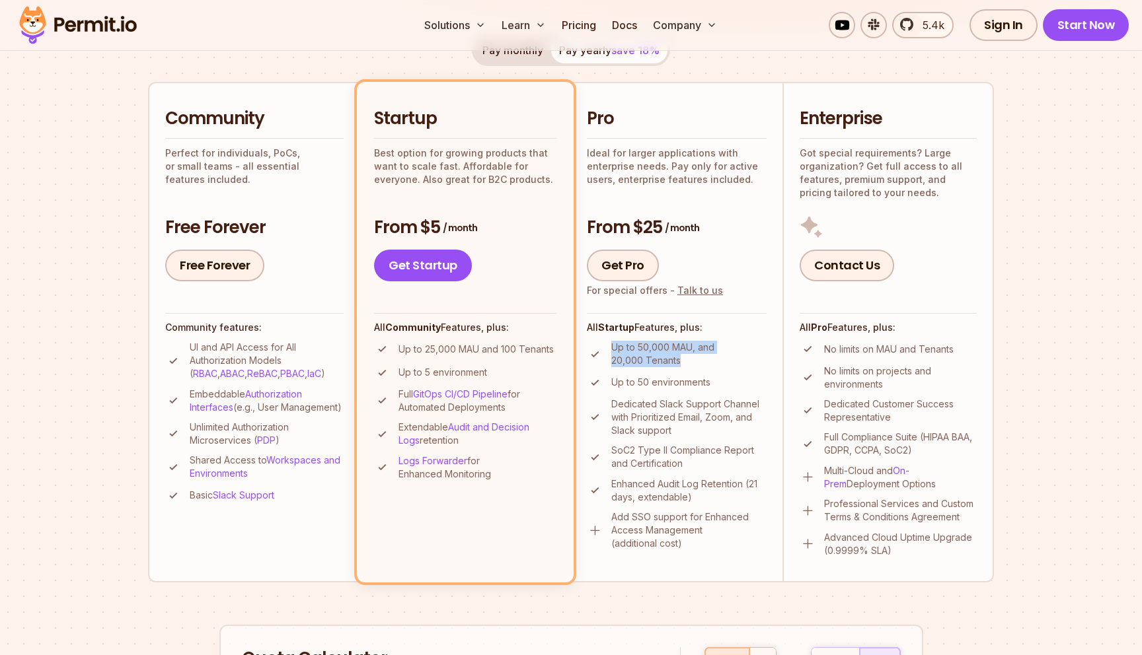
drag, startPoint x: 612, startPoint y: 346, endPoint x: 692, endPoint y: 361, distance: 81.4
click at [692, 361] on p "Up to 50,000 MAU, and 20,000 Tenants" at bounding box center [688, 354] width 155 height 26
drag, startPoint x: 638, startPoint y: 347, endPoint x: 692, endPoint y: 347, distance: 54.2
click at [692, 347] on p "Up to 50,000 MAU, and 20,000 Tenants" at bounding box center [688, 354] width 155 height 26
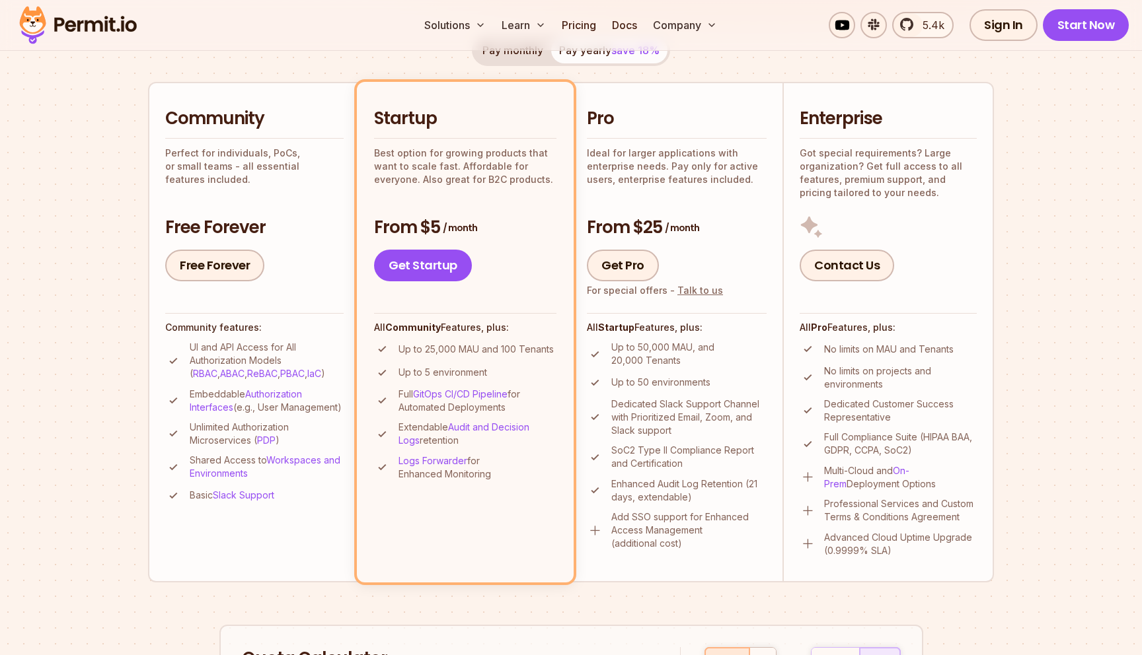
click at [678, 350] on p "Up to 50,000 MAU, and 20,000 Tenants" at bounding box center [688, 354] width 155 height 26
copy p "MAU"
drag, startPoint x: 433, startPoint y: 351, endPoint x: 492, endPoint y: 351, distance: 58.1
click at [492, 351] on p "Up to 25,000 MAU and 100 Tenants" at bounding box center [475, 349] width 155 height 13
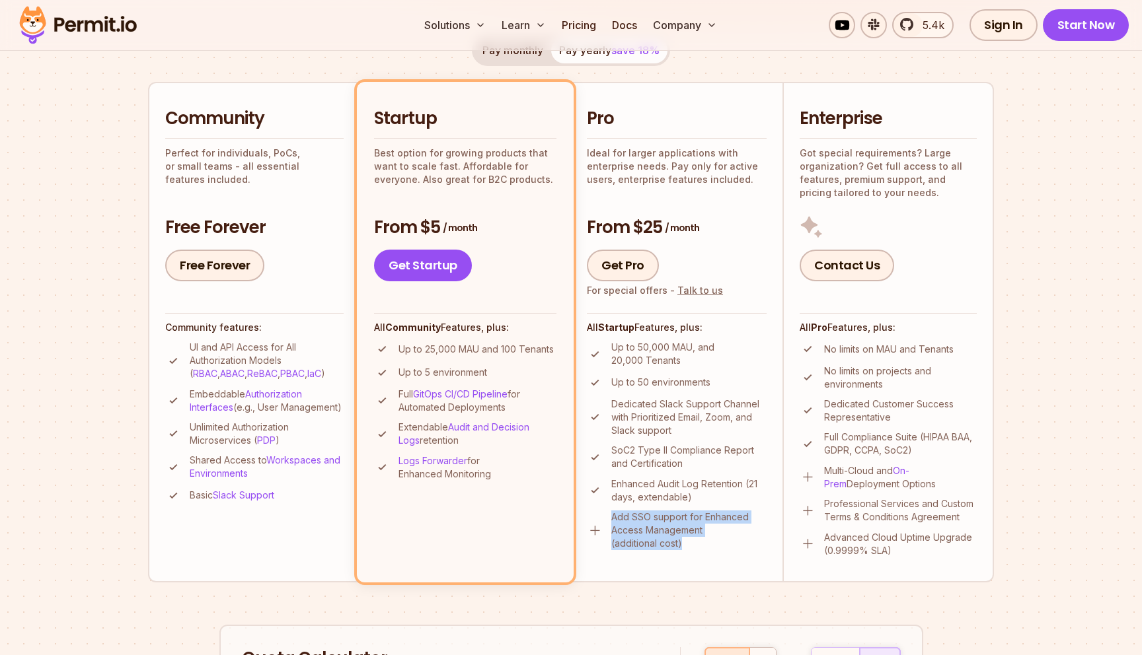
drag, startPoint x: 611, startPoint y: 518, endPoint x: 694, endPoint y: 542, distance: 86.1
click at [694, 542] on p "Add SSO support for Enhanced Access Management (additional cost)" at bounding box center [688, 531] width 155 height 40
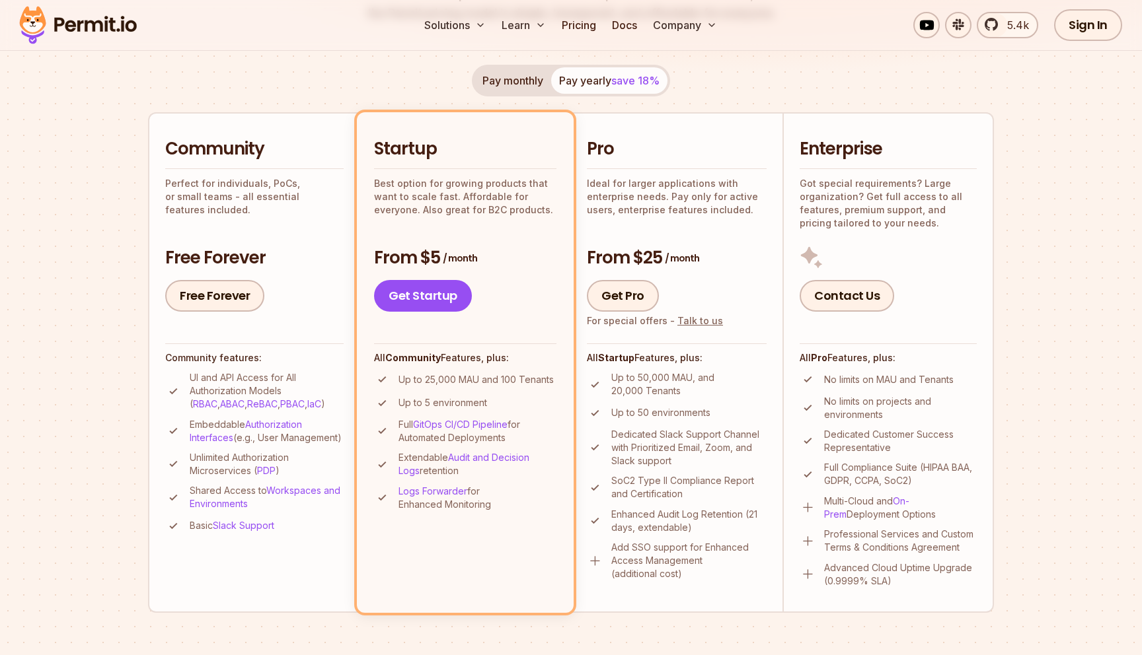
scroll to position [252, 0]
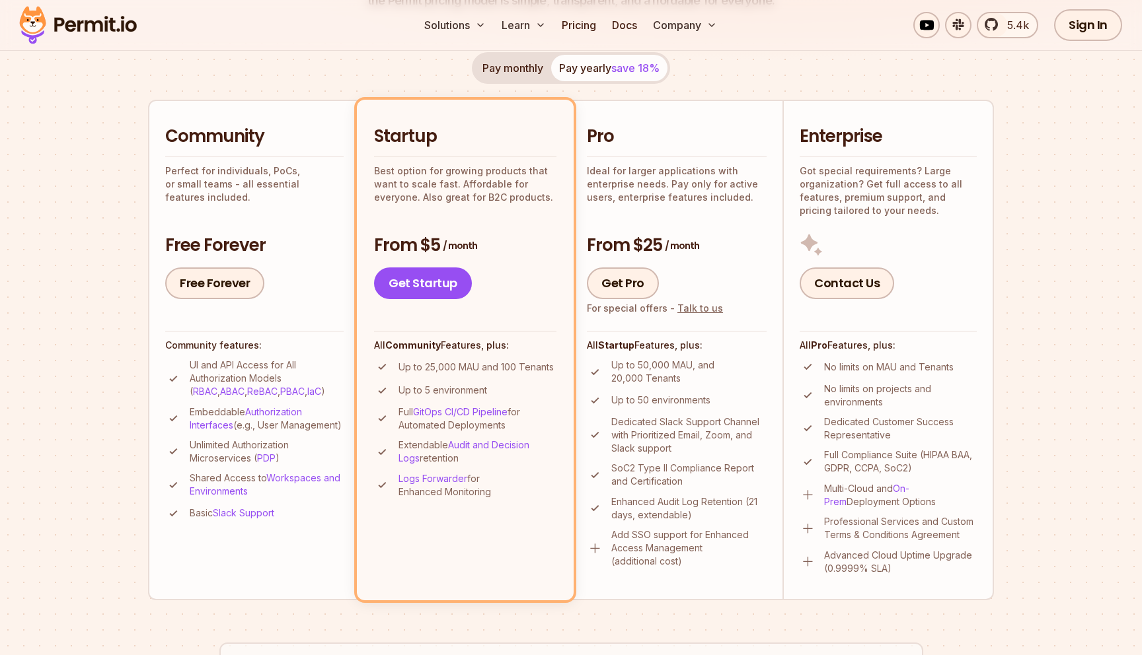
click at [520, 68] on button "Pay monthly" at bounding box center [512, 68] width 77 height 26
click at [581, 68] on button "Pay yearly save 18%" at bounding box center [609, 68] width 116 height 26
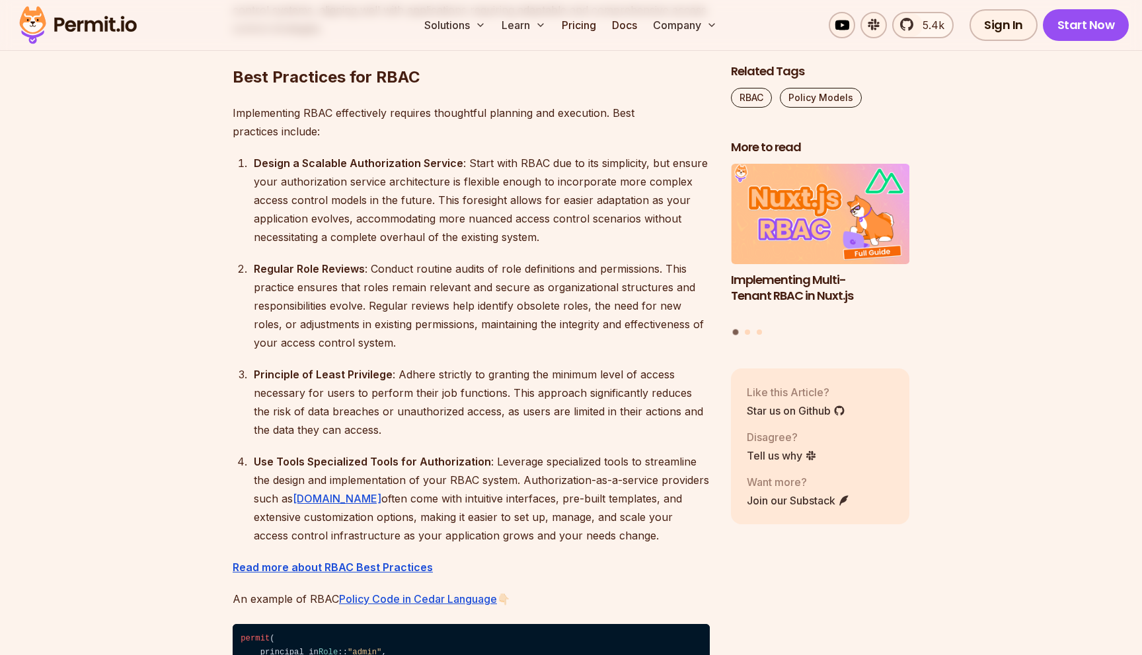
scroll to position [4074, 0]
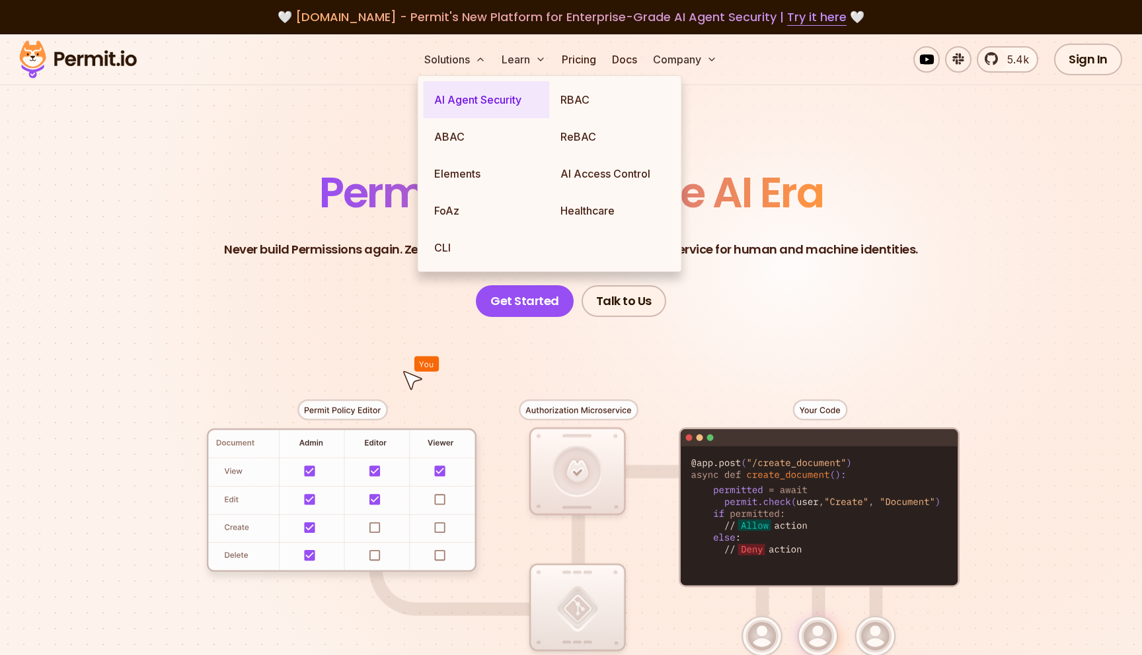
click at [462, 98] on link "AI Agent Security" at bounding box center [486, 99] width 126 height 37
